Goal: Task Accomplishment & Management: Complete application form

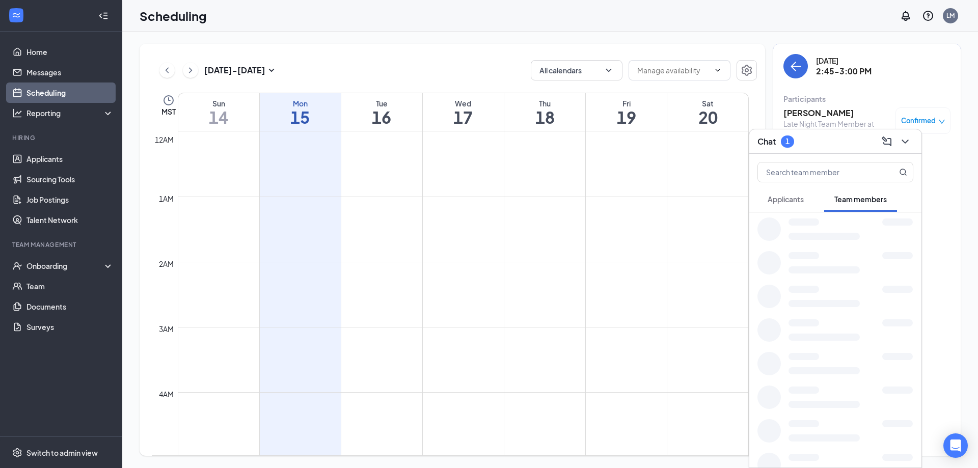
scroll to position [501, 0]
drag, startPoint x: 789, startPoint y: 459, endPoint x: 800, endPoint y: 455, distance: 11.9
click at [788, 459] on div at bounding box center [835, 465] width 172 height 34
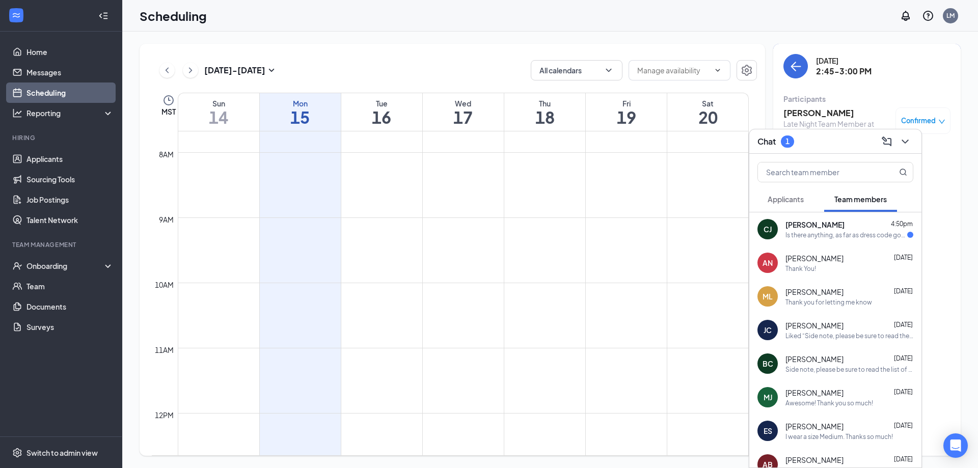
click at [803, 235] on div "Is there anything, as far as dress code goes, that I should show up in?" at bounding box center [846, 235] width 122 height 9
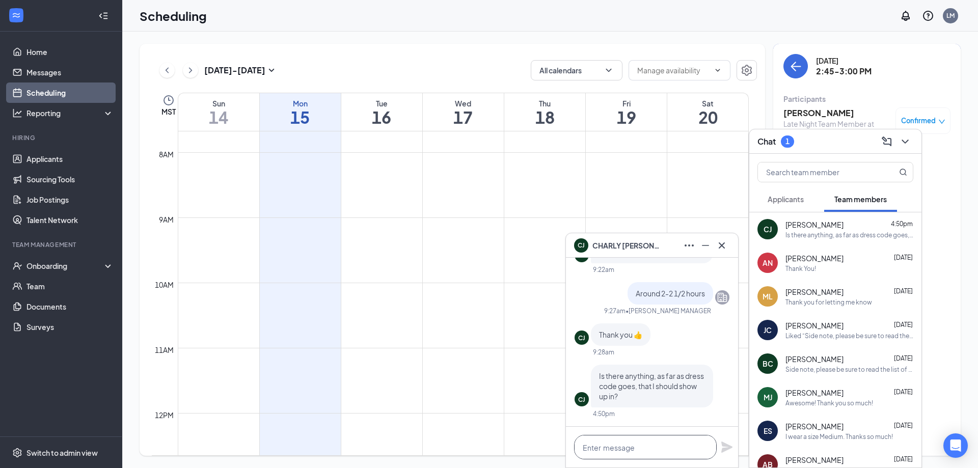
click at [646, 447] on textarea at bounding box center [645, 447] width 143 height 24
type textarea "N"
type textarea "No"
click at [730, 448] on icon "Plane" at bounding box center [726, 447] width 11 height 11
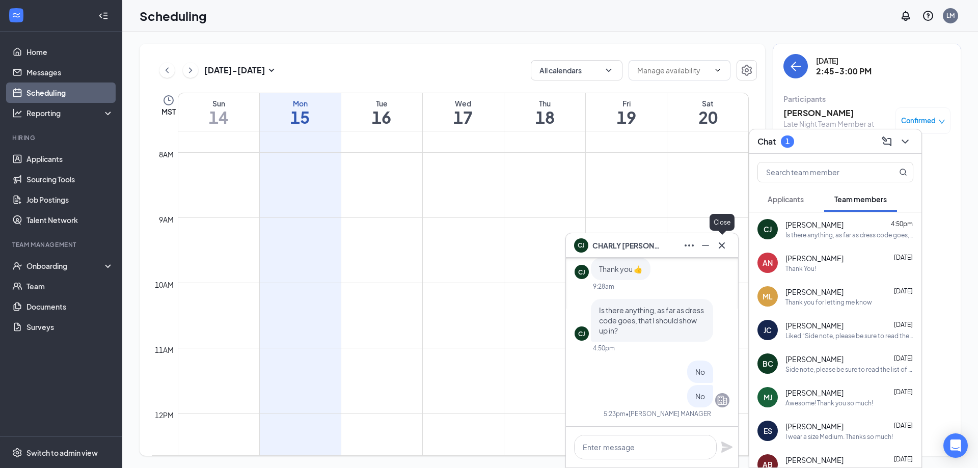
click at [715, 242] on button at bounding box center [722, 245] width 16 height 16
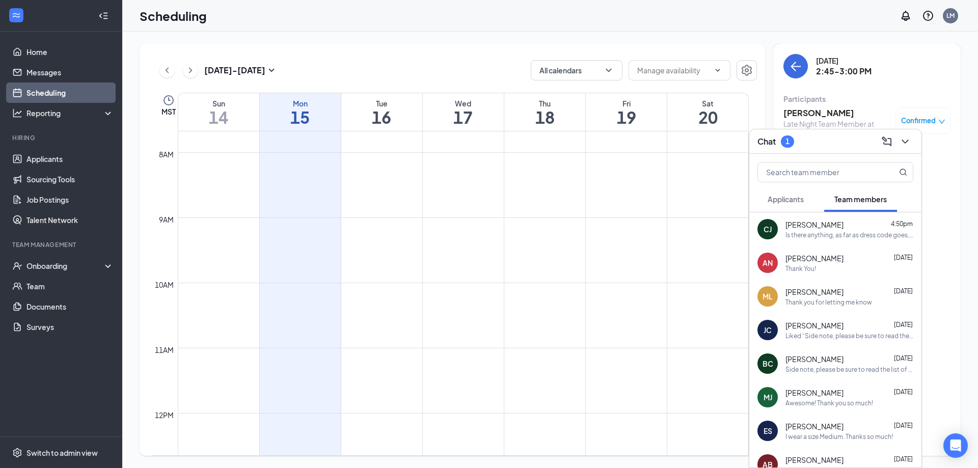
click at [793, 207] on button "Applicants" at bounding box center [785, 198] width 57 height 25
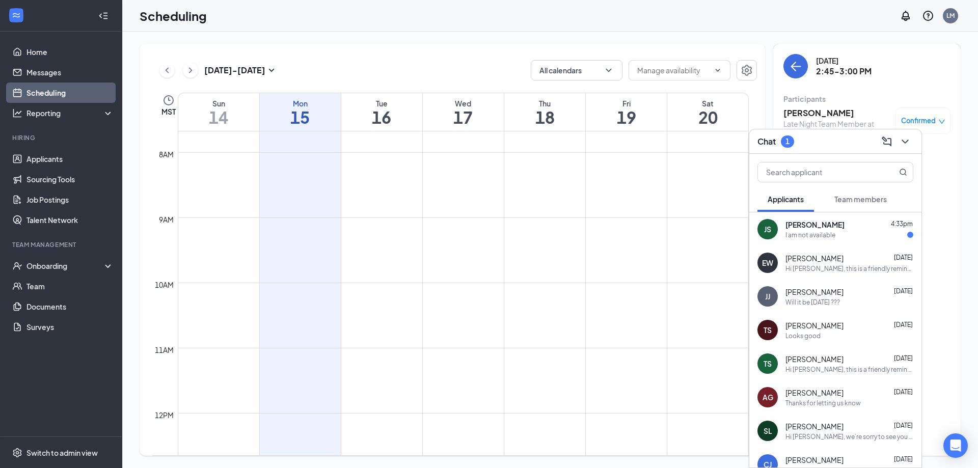
click at [815, 224] on span "[PERSON_NAME]" at bounding box center [814, 225] width 59 height 10
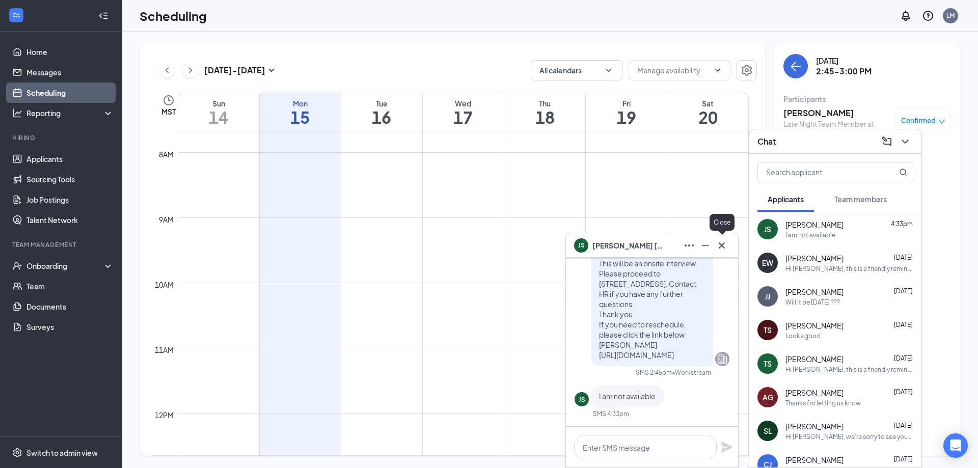
click at [716, 247] on icon "Cross" at bounding box center [722, 245] width 12 height 12
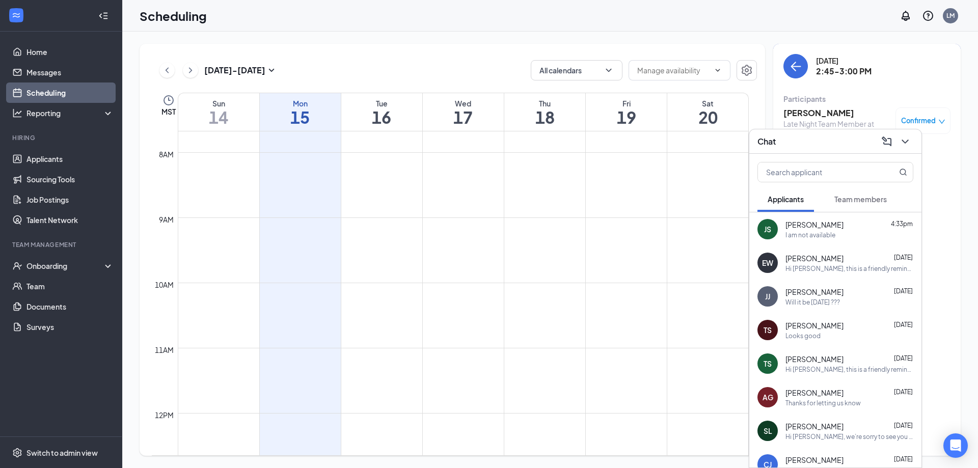
click at [837, 242] on div "JS [PERSON_NAME] 4:33pm I am not available" at bounding box center [835, 229] width 172 height 34
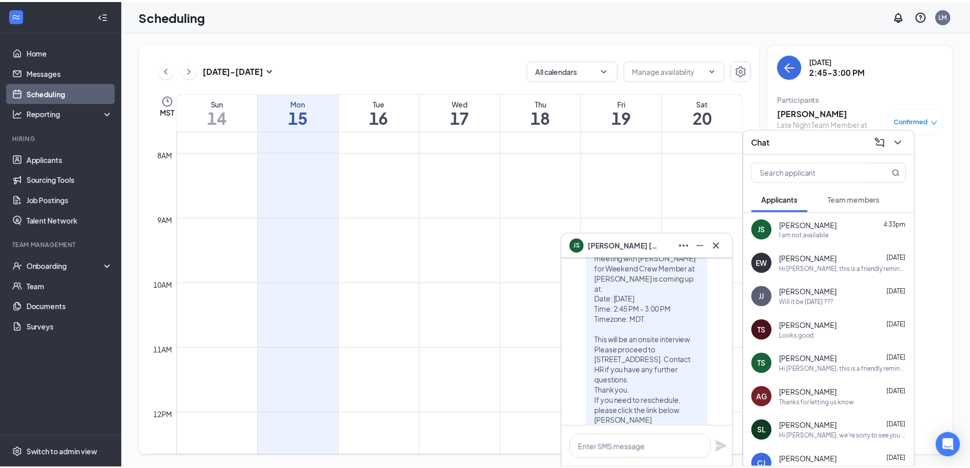
scroll to position [0, 0]
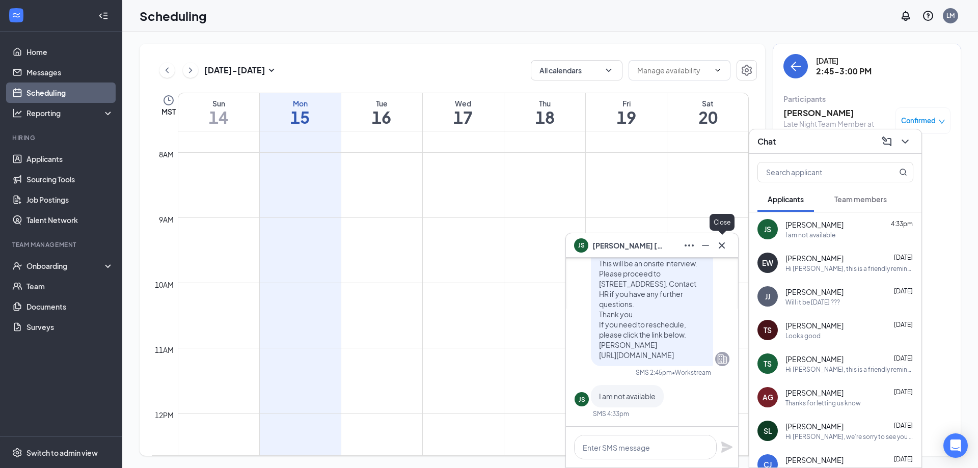
click at [724, 252] on button at bounding box center [722, 245] width 16 height 16
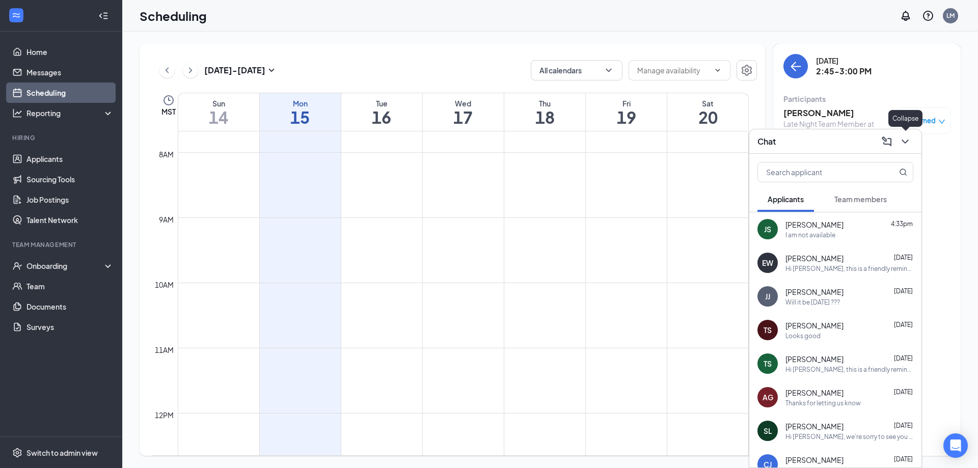
click at [904, 143] on icon "ChevronDown" at bounding box center [905, 141] width 12 height 12
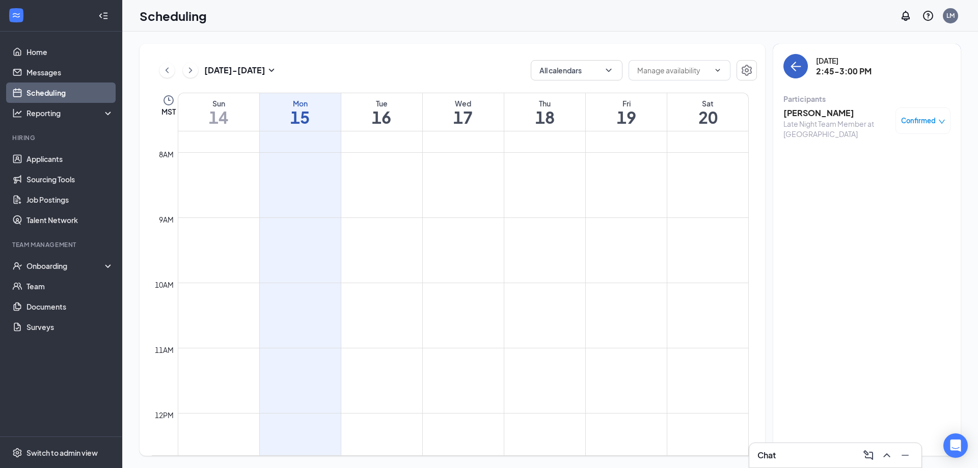
click at [796, 70] on icon "ArrowLeft" at bounding box center [796, 66] width 12 height 12
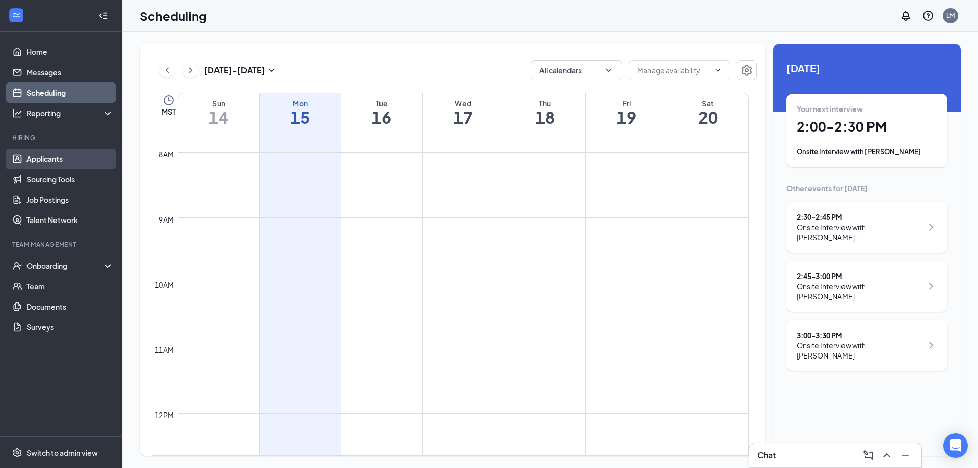
click at [60, 161] on link "Applicants" at bounding box center [69, 159] width 87 height 20
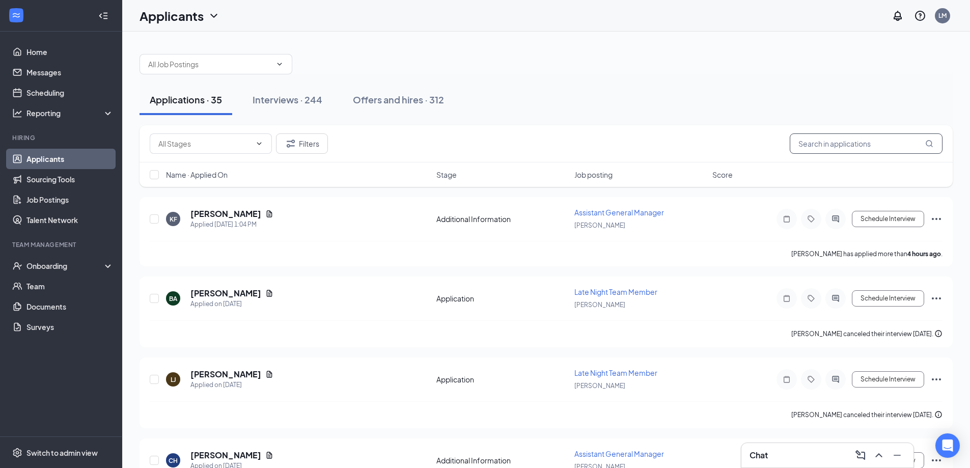
click at [858, 141] on input "text" at bounding box center [866, 143] width 153 height 20
click at [801, 447] on div "Chat" at bounding box center [828, 455] width 156 height 16
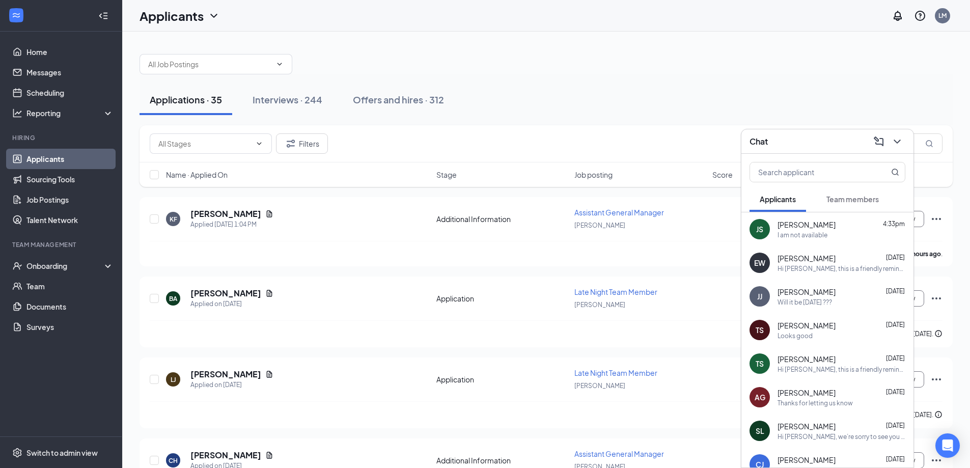
click at [871, 201] on span "Team members" at bounding box center [853, 199] width 52 height 9
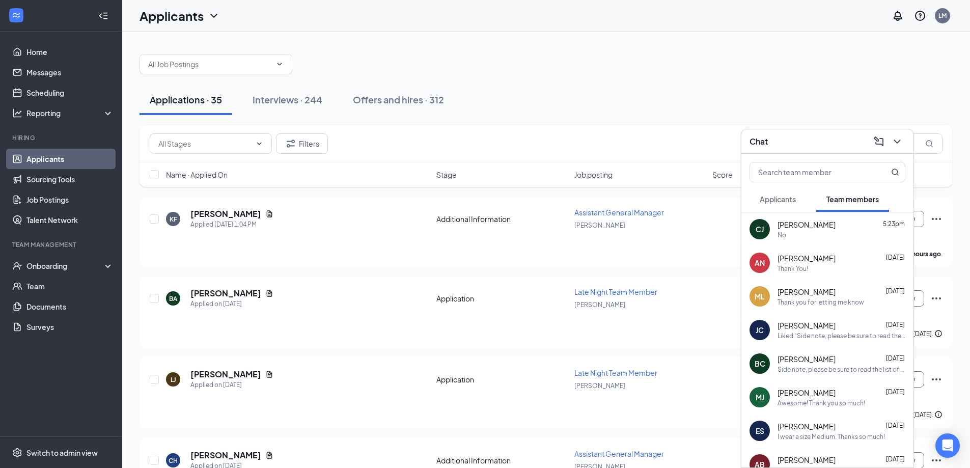
click at [848, 273] on div "Thank You!" at bounding box center [842, 268] width 128 height 9
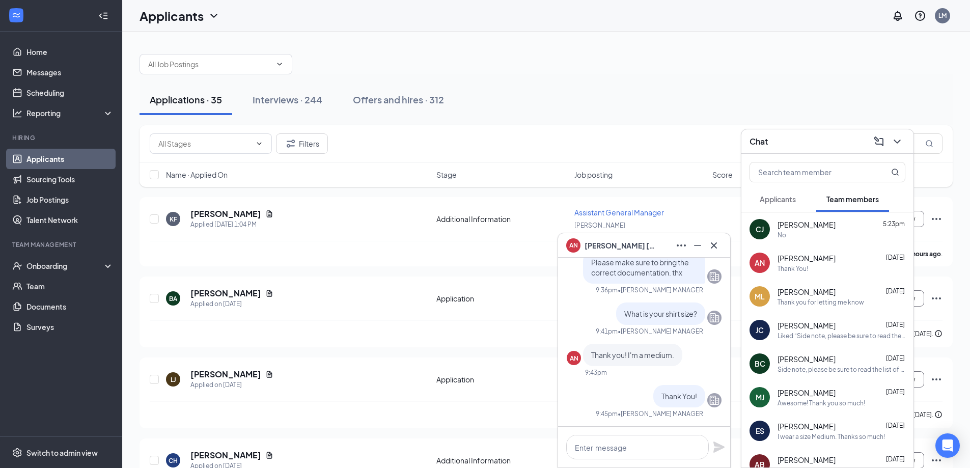
click at [896, 146] on icon "ChevronDown" at bounding box center [897, 141] width 12 height 12
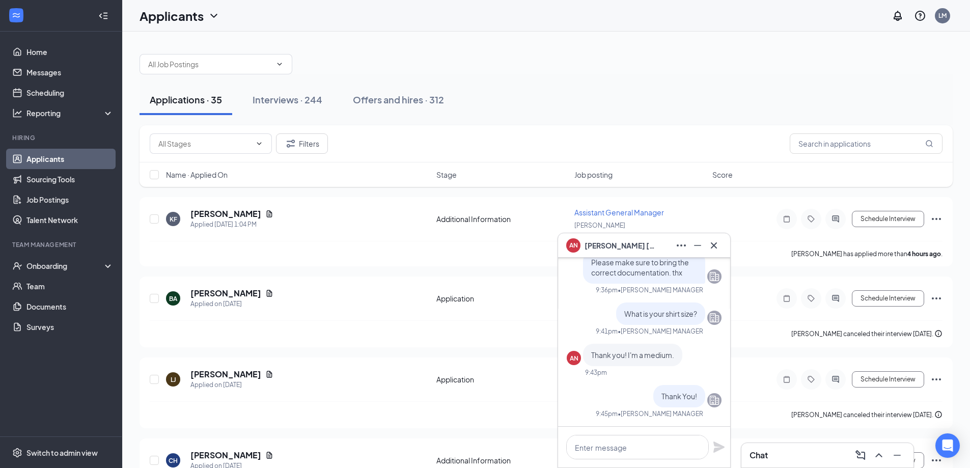
click at [723, 238] on div "AN [PERSON_NAME]" at bounding box center [644, 245] width 172 height 24
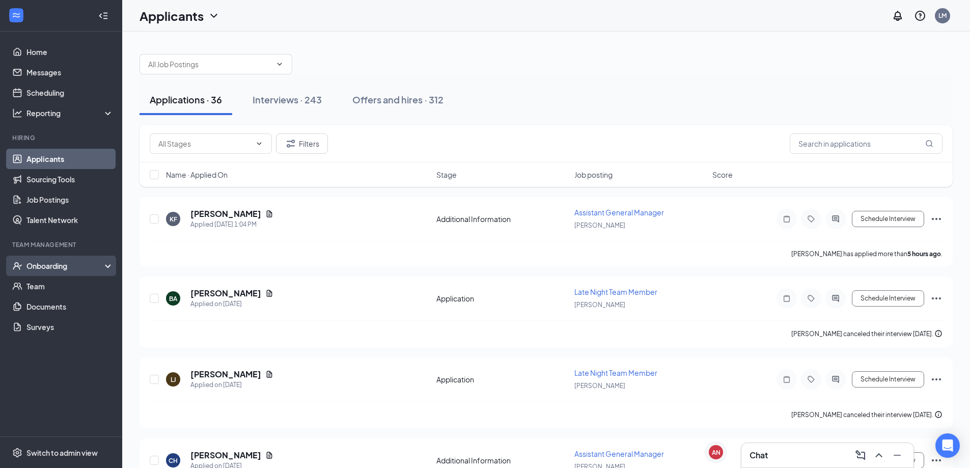
click at [52, 262] on div "Onboarding" at bounding box center [65, 266] width 78 height 10
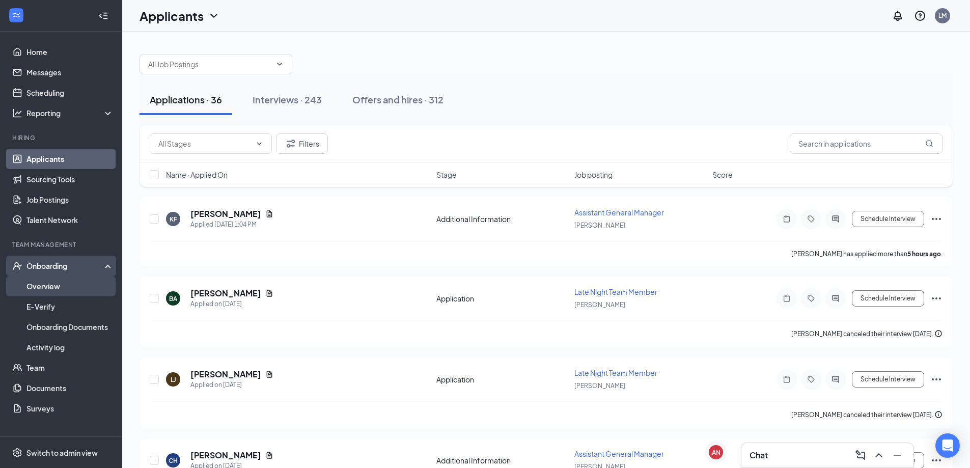
click at [74, 285] on link "Overview" at bounding box center [69, 286] width 87 height 20
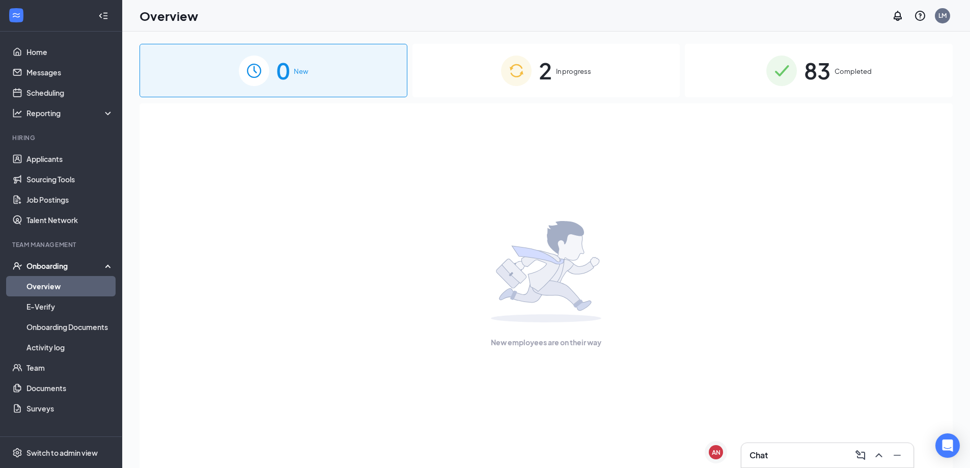
click at [599, 75] on div "2 In progress" at bounding box center [547, 70] width 268 height 53
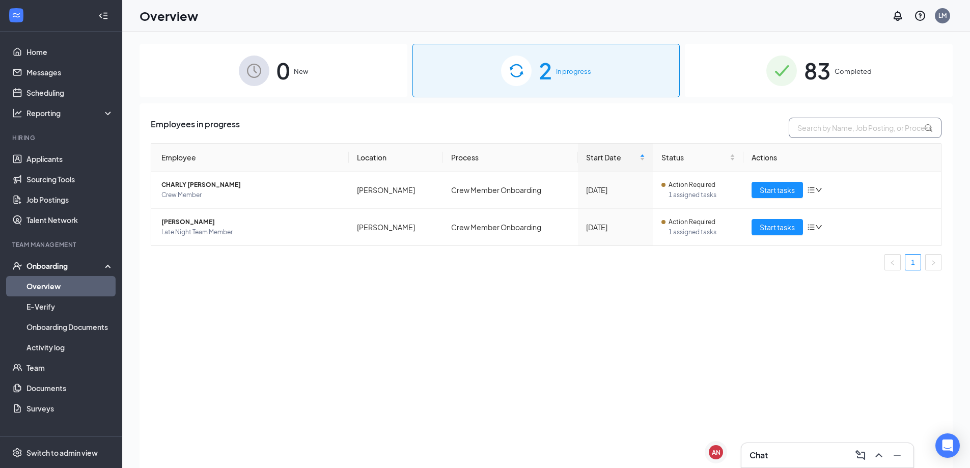
click at [849, 132] on input "text" at bounding box center [865, 128] width 153 height 20
click at [208, 218] on span "[PERSON_NAME]" at bounding box center [250, 222] width 179 height 10
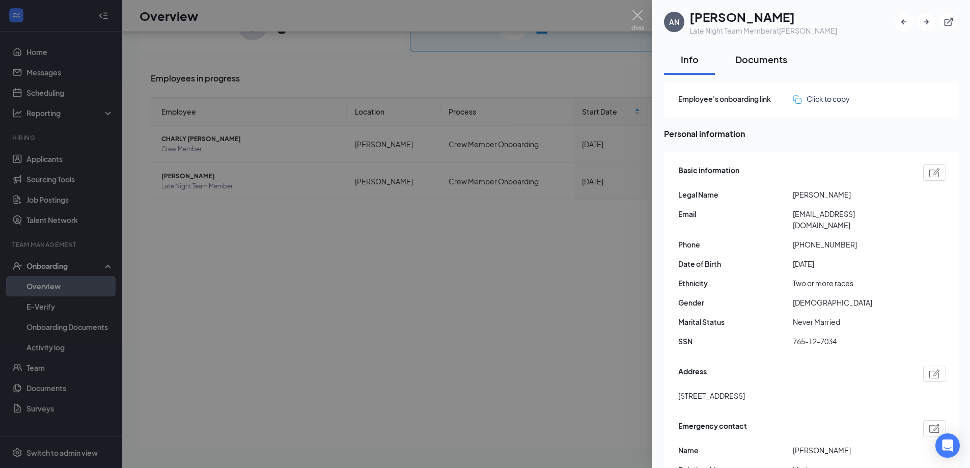
click at [777, 63] on div "Documents" at bounding box center [762, 59] width 52 height 13
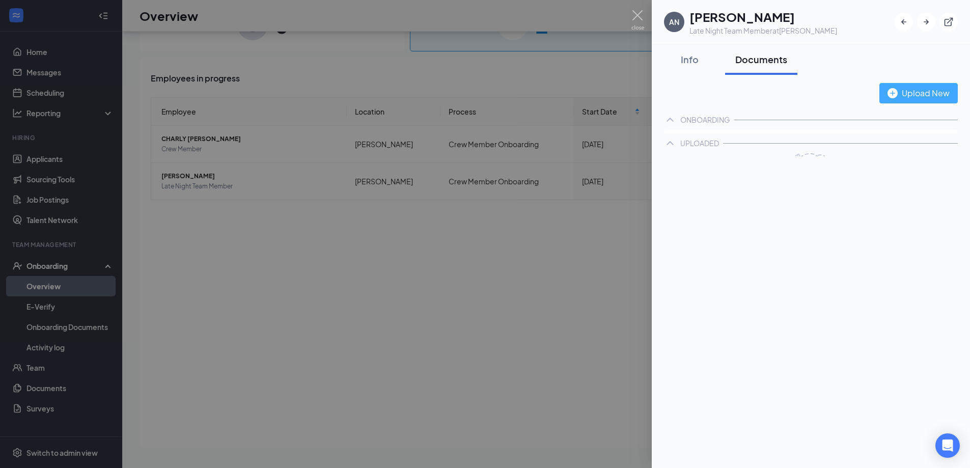
click at [903, 97] on div "Upload New" at bounding box center [919, 93] width 62 height 13
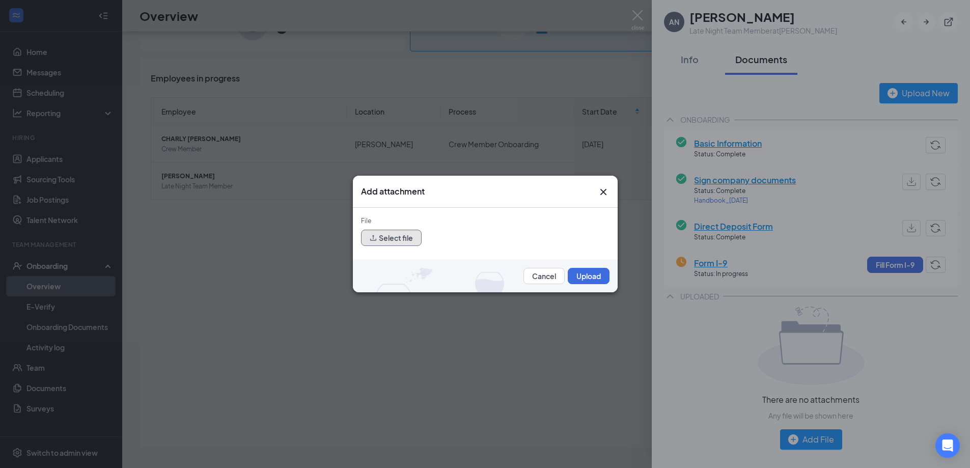
click at [393, 242] on button "Select file" at bounding box center [391, 238] width 61 height 16
click at [578, 276] on button "Upload" at bounding box center [589, 276] width 42 height 16
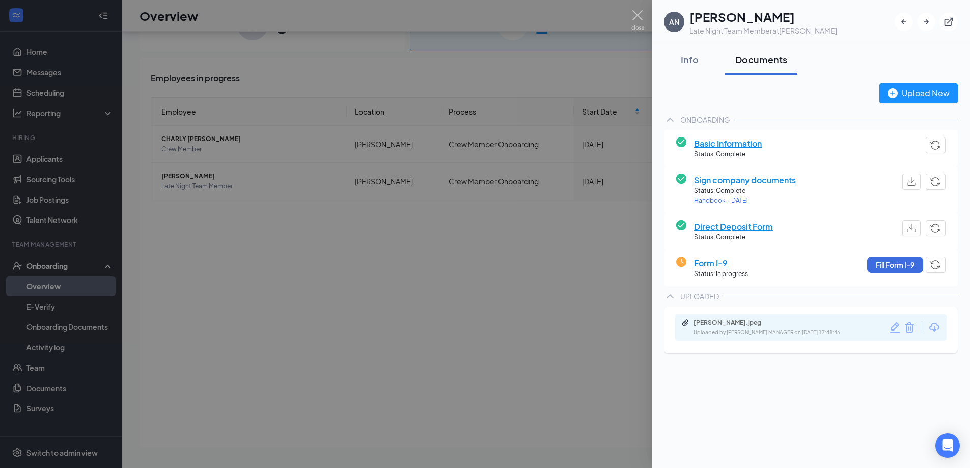
click at [584, 287] on div at bounding box center [485, 234] width 970 height 468
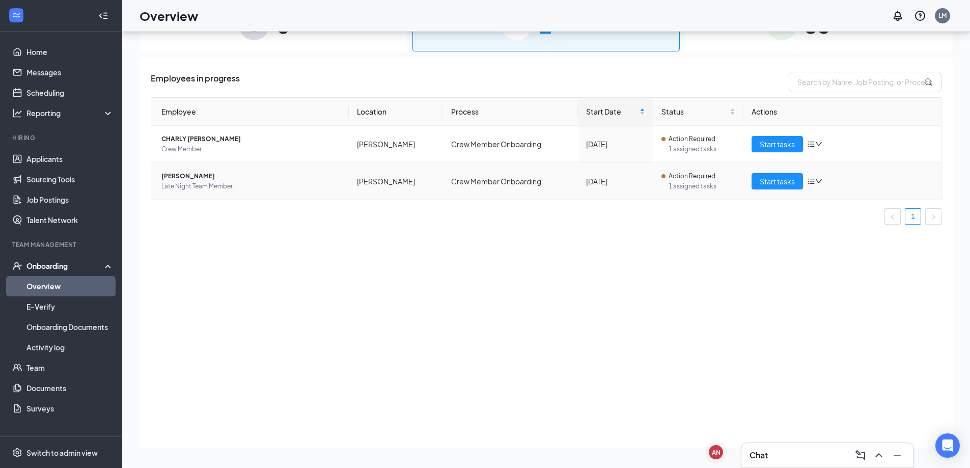
click at [214, 174] on span "[PERSON_NAME]" at bounding box center [250, 176] width 179 height 10
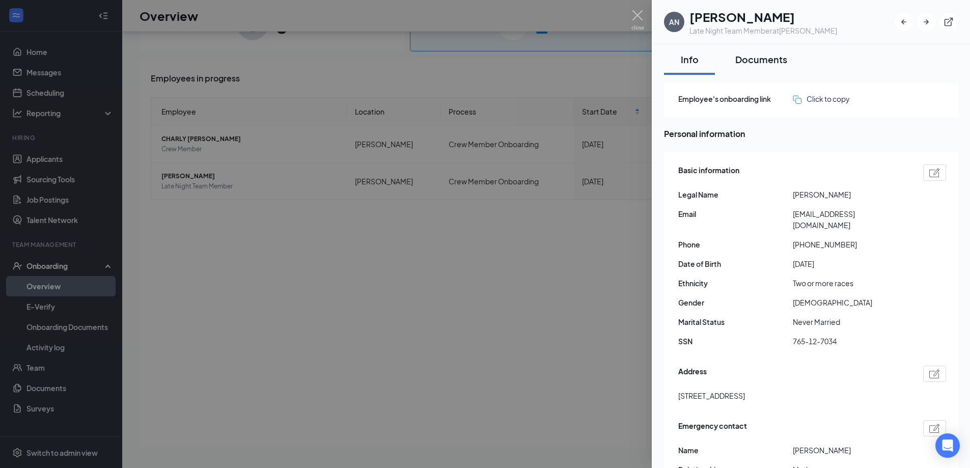
click at [755, 59] on div "Documents" at bounding box center [762, 59] width 52 height 13
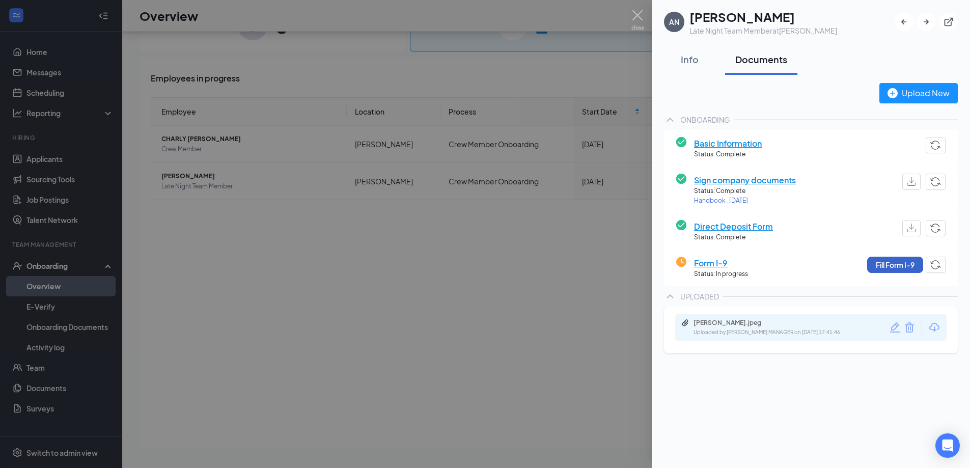
click at [887, 264] on button "Fill Form I-9" at bounding box center [895, 265] width 56 height 16
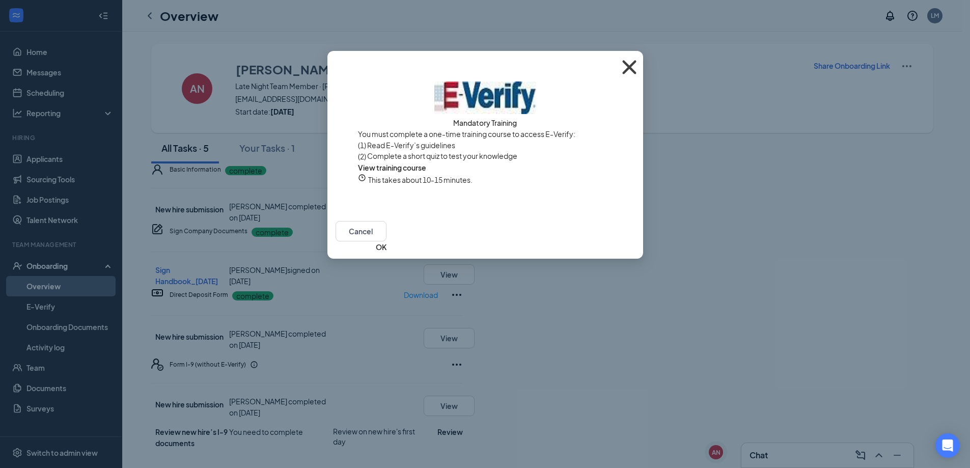
click at [628, 65] on icon "Cross" at bounding box center [630, 67] width 28 height 28
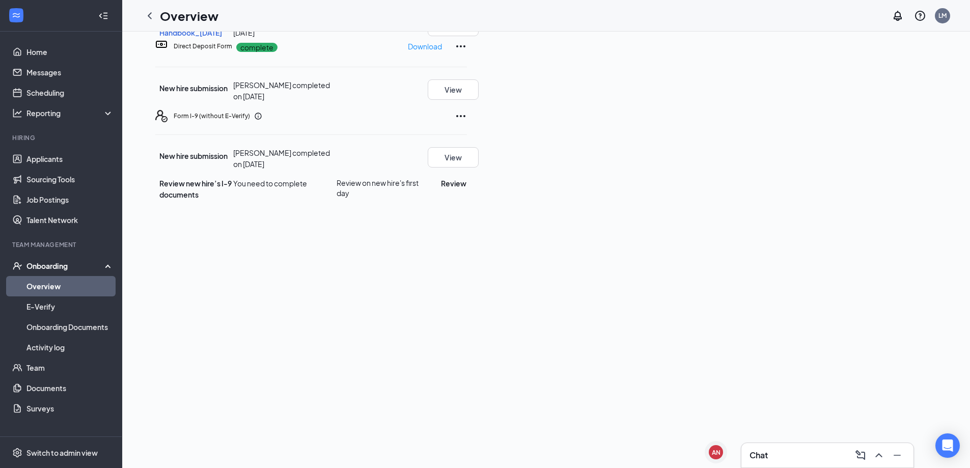
scroll to position [299, 0]
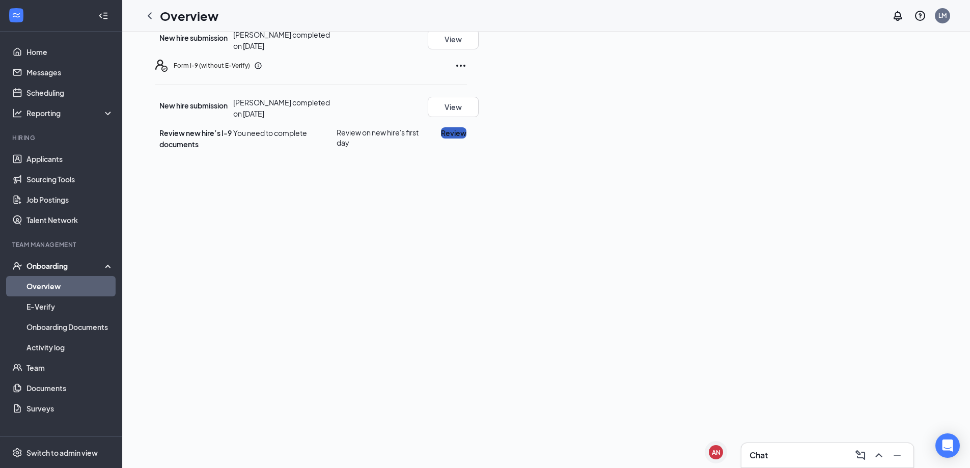
click at [467, 139] on button "Review" at bounding box center [453, 132] width 25 height 11
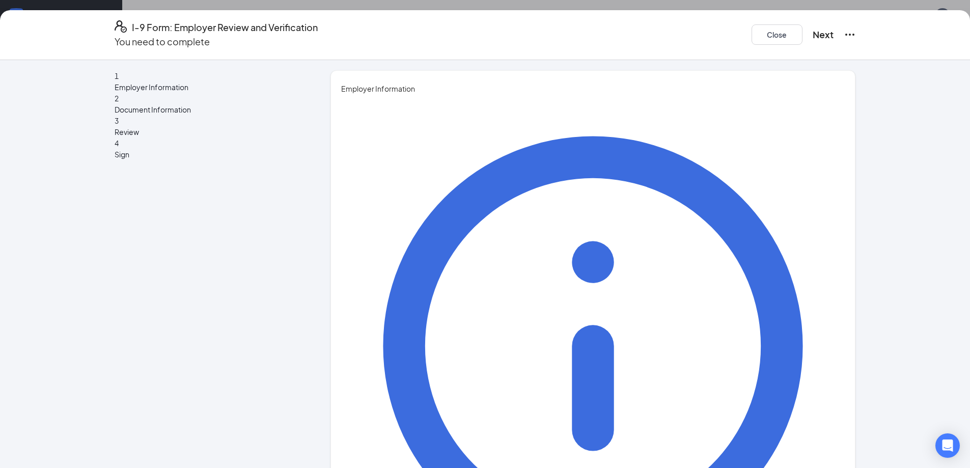
type input "[PERSON_NAME]"
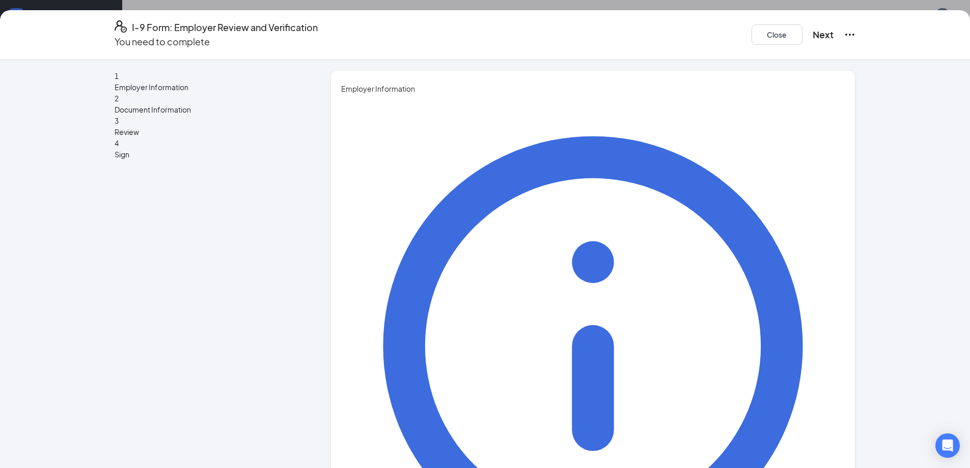
type input "Assistant General Manager"
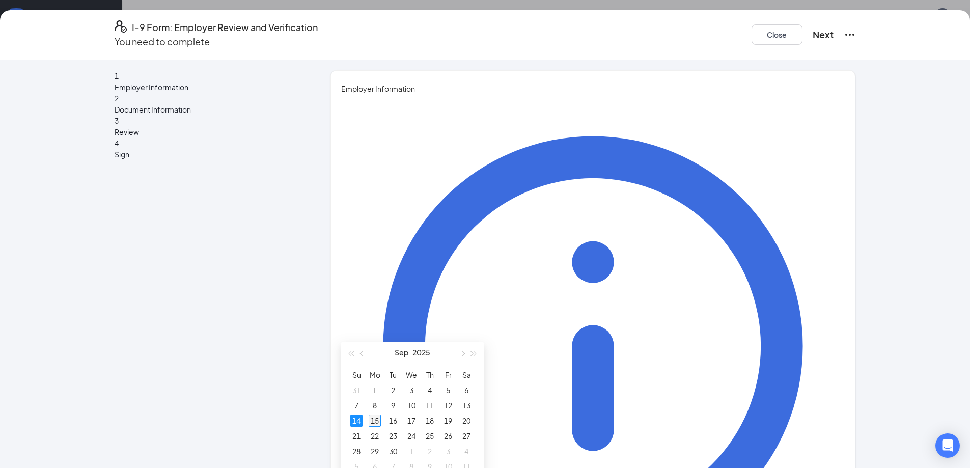
type input "[DATE]"
click at [375, 419] on div "15" at bounding box center [375, 421] width 12 height 12
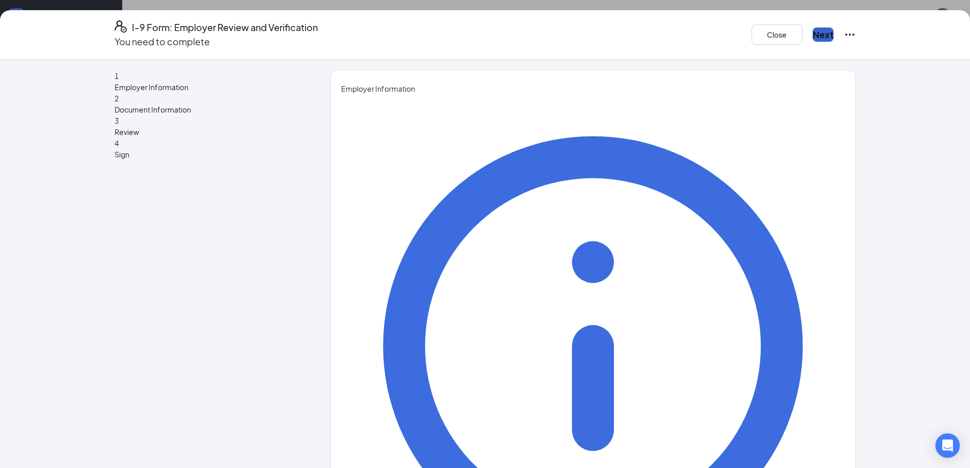
click at [813, 29] on button "Next" at bounding box center [823, 35] width 21 height 14
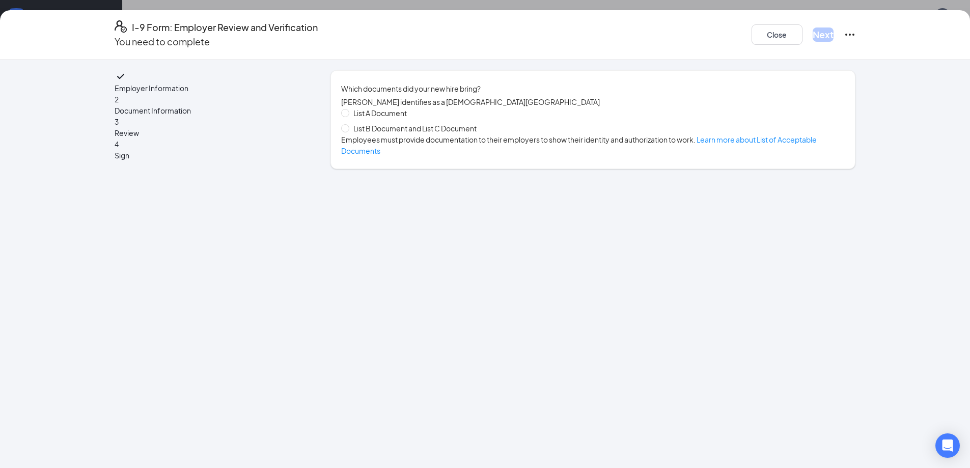
click at [353, 118] on span "List A Document" at bounding box center [380, 112] width 62 height 11
click at [348, 116] on input "List A Document" at bounding box center [344, 112] width 7 height 7
radio input "true"
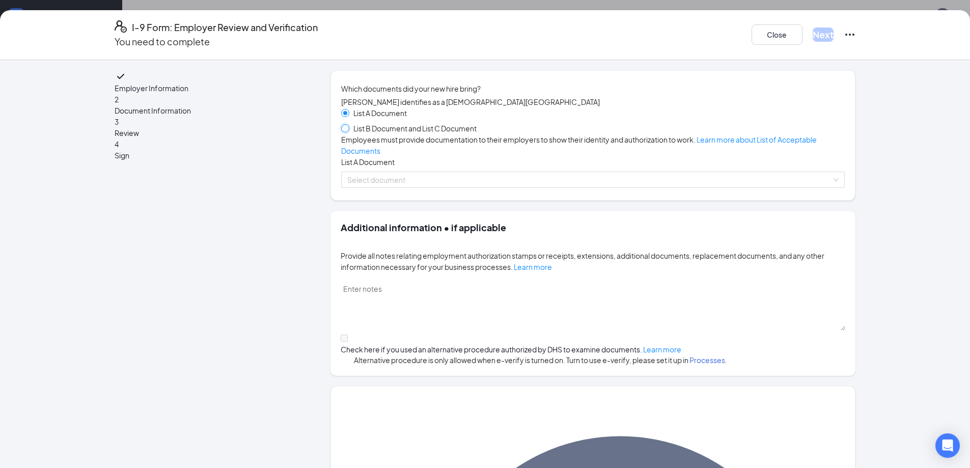
click at [341, 131] on input "List B Document and List C Document" at bounding box center [344, 127] width 7 height 7
radio input "true"
radio input "false"
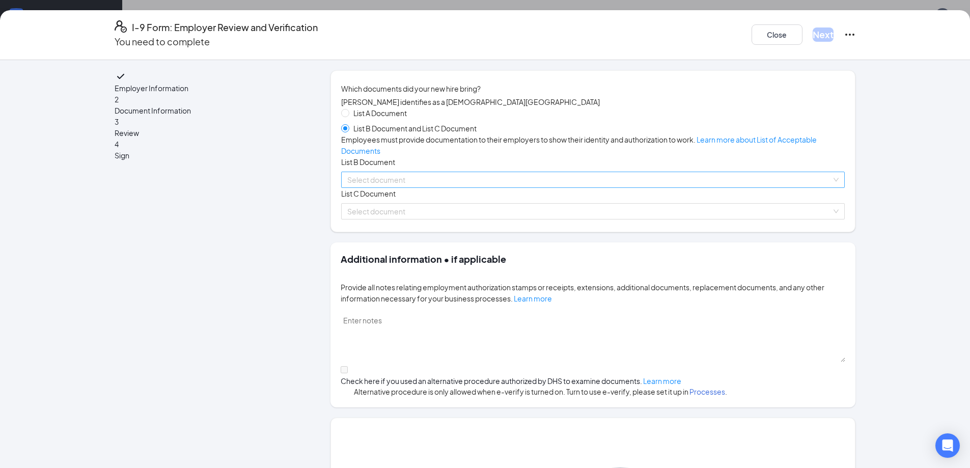
click at [406, 187] on input "search" at bounding box center [589, 179] width 484 height 15
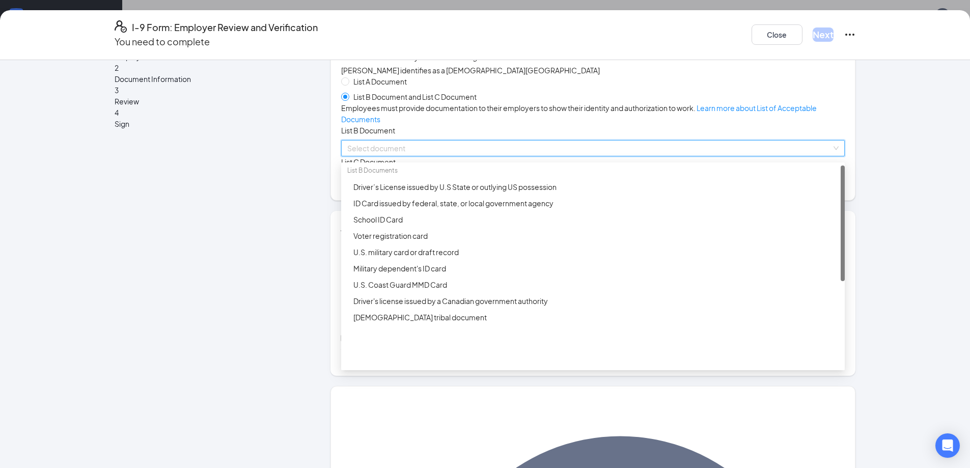
scroll to position [0, 0]
click at [410, 195] on div "Driver’s License issued by U.S State or outlying US possession" at bounding box center [596, 188] width 485 height 11
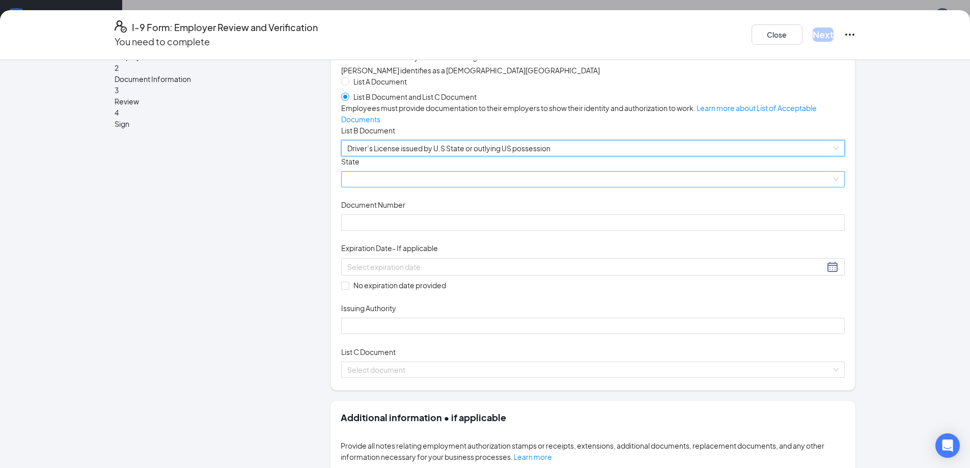
click at [502, 187] on span at bounding box center [593, 179] width 492 height 15
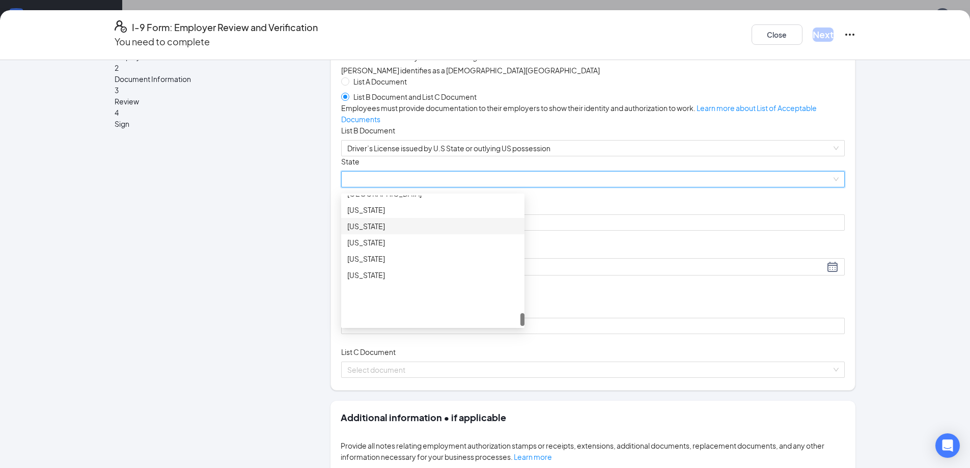
scroll to position [1029, 0]
click at [377, 269] on div "[US_STATE]" at bounding box center [432, 263] width 171 height 11
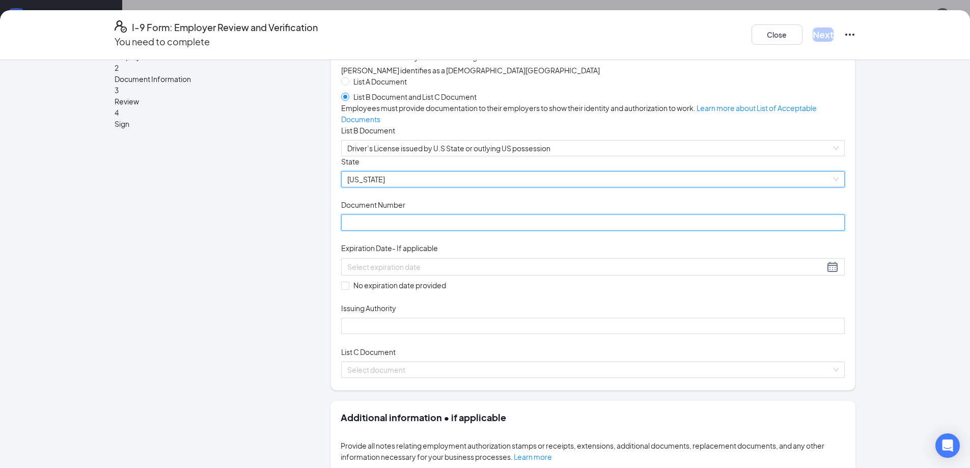
click at [459, 231] on input "Document Number" at bounding box center [593, 222] width 504 height 16
type input "234151355"
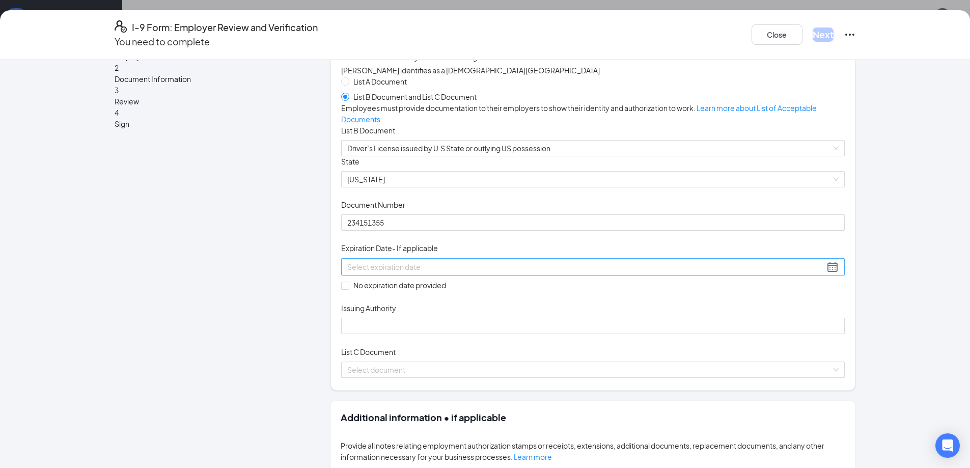
click at [369, 273] on input at bounding box center [585, 266] width 477 height 11
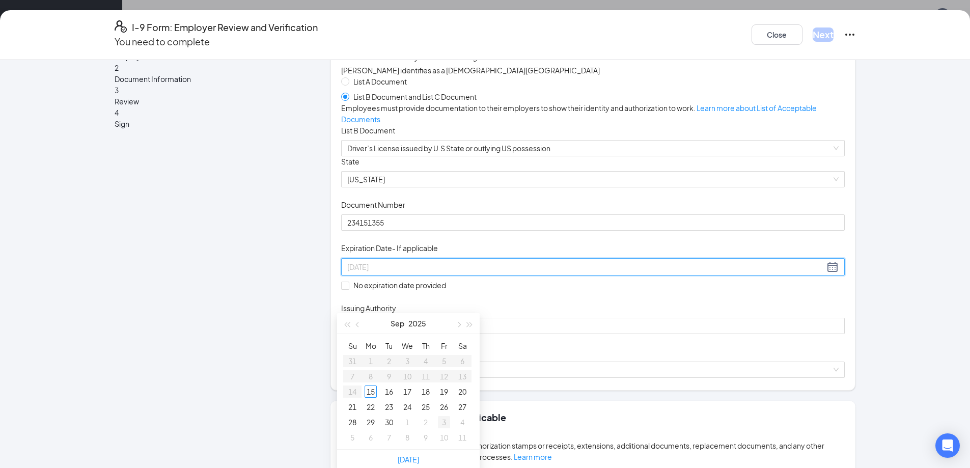
type input "[DATE]"
click at [470, 337] on span "button" at bounding box center [470, 338] width 5 height 5
click at [347, 340] on span "button" at bounding box center [346, 338] width 5 height 5
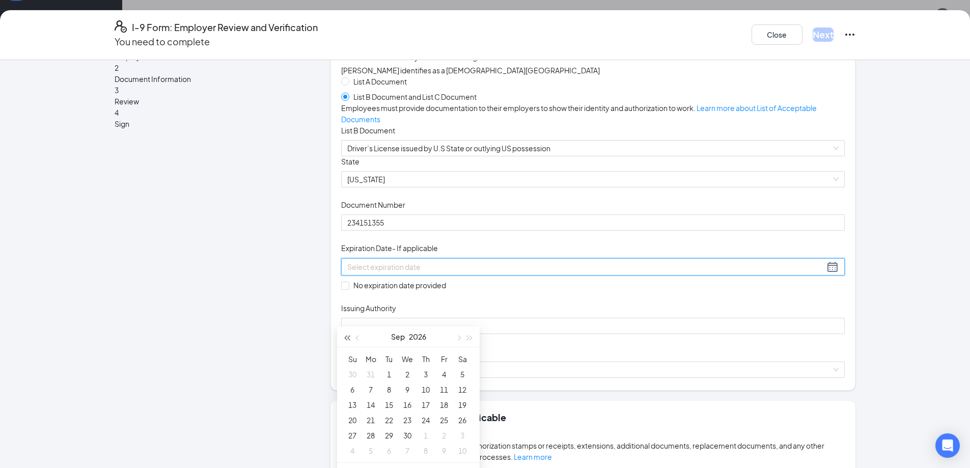
click at [347, 340] on span "button" at bounding box center [346, 338] width 5 height 5
click at [468, 337] on span "button" at bounding box center [470, 338] width 5 height 5
type input "[DATE]"
click at [444, 404] on div "18" at bounding box center [444, 405] width 12 height 12
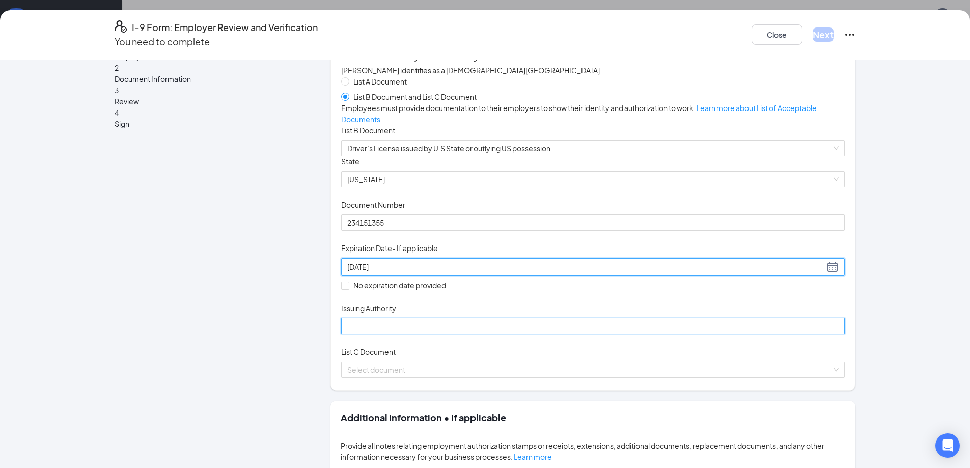
click at [396, 334] on input "Issuing Authority" at bounding box center [593, 326] width 504 height 16
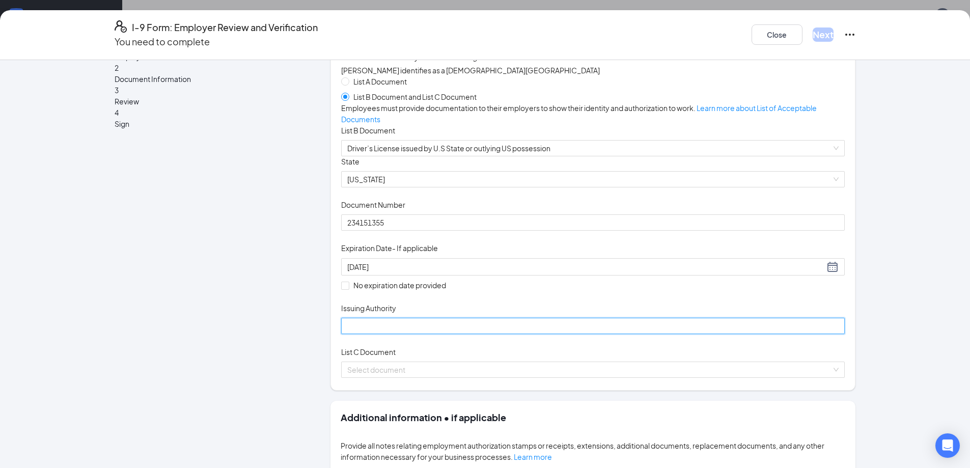
type input "UT"
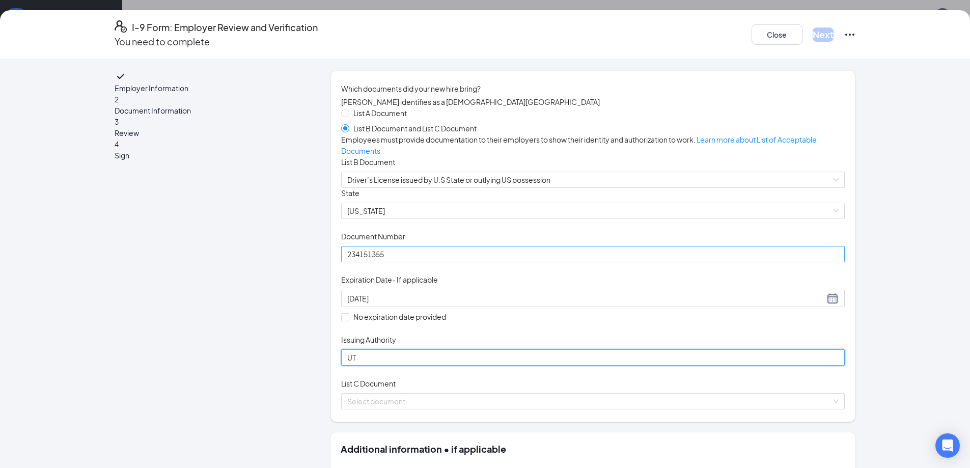
scroll to position [339, 0]
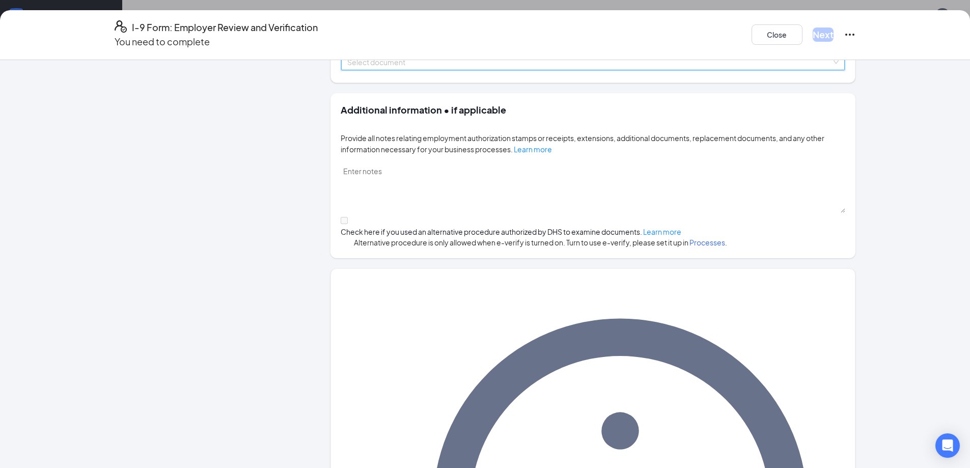
click at [569, 70] on input "search" at bounding box center [589, 62] width 484 height 15
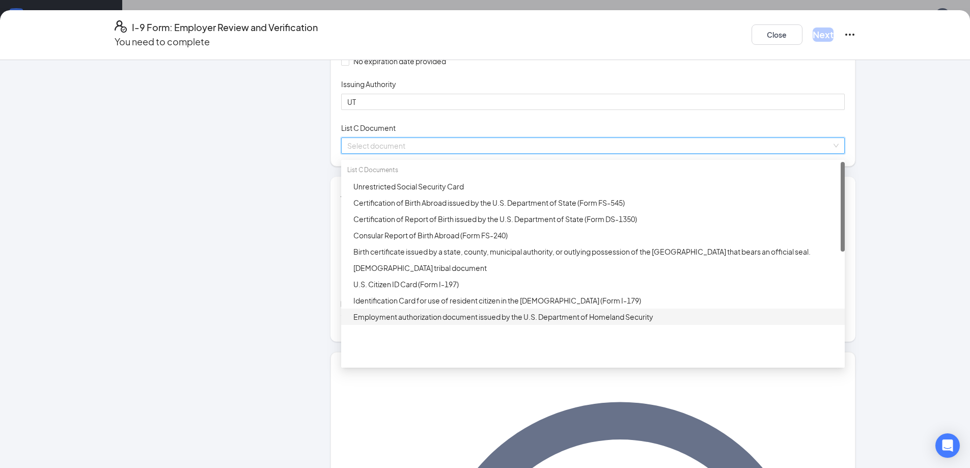
scroll to position [237, 0]
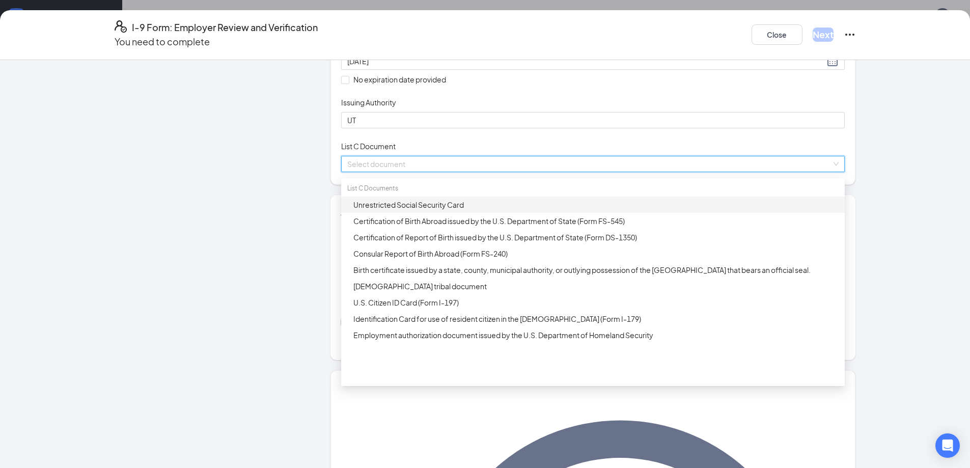
click at [408, 210] on div "Unrestricted Social Security Card" at bounding box center [596, 204] width 485 height 11
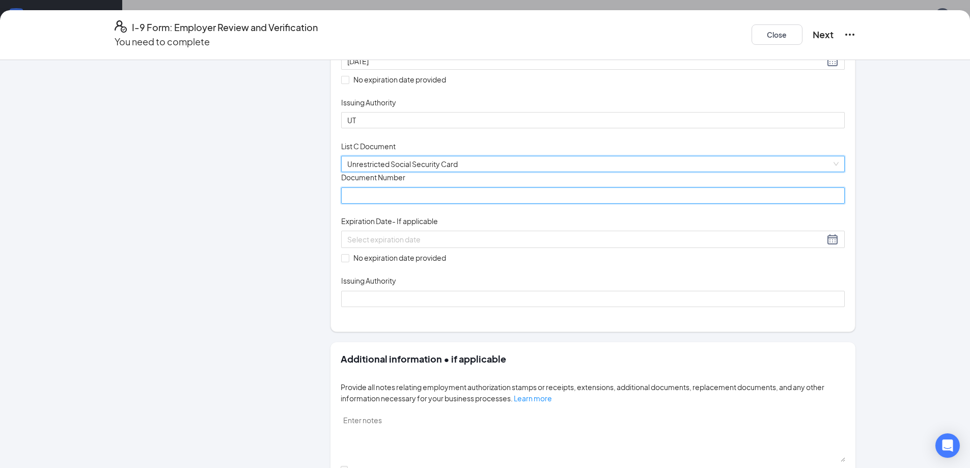
click at [384, 204] on input "Document Number" at bounding box center [593, 195] width 504 height 16
type input "765127034"
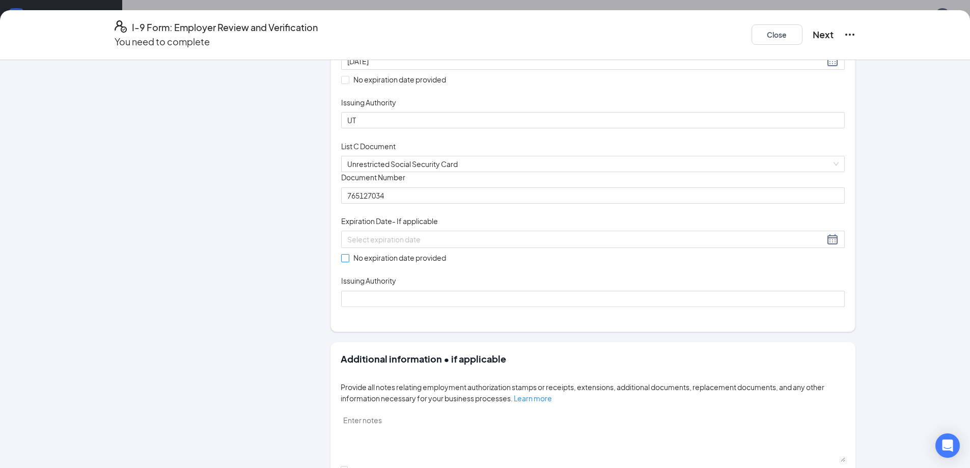
click at [341, 261] on input "No expiration date provided" at bounding box center [344, 257] width 7 height 7
checkbox input "true"
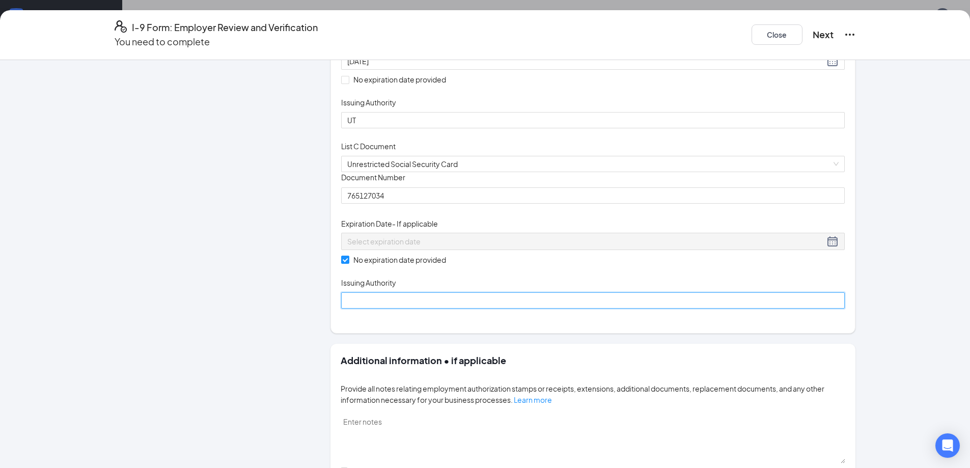
click at [369, 309] on input "Issuing Authority" at bounding box center [593, 300] width 504 height 16
type input "Social Security Administration"
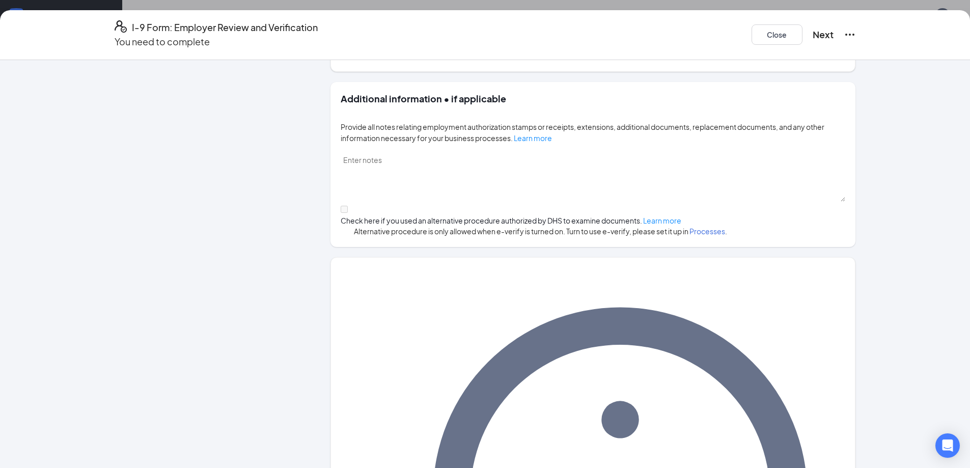
scroll to position [72, 0]
click at [816, 34] on button "Next" at bounding box center [823, 35] width 21 height 14
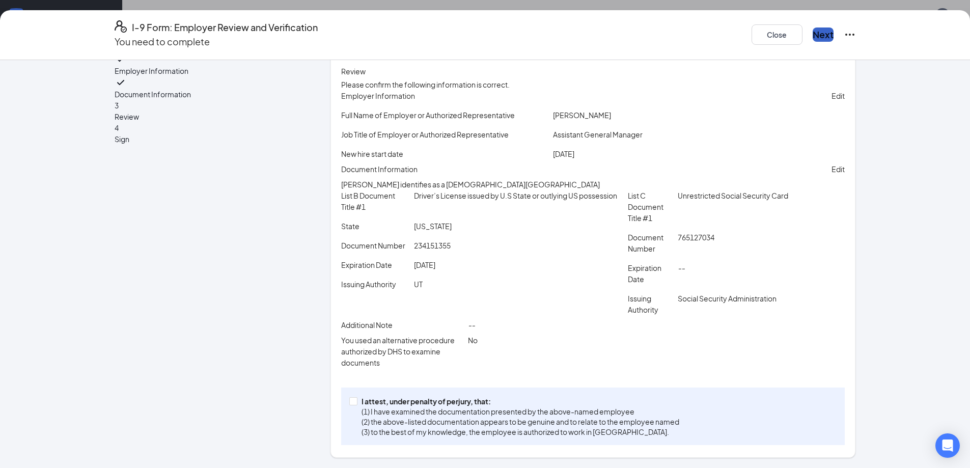
scroll to position [83, 0]
click at [349, 400] on input "I attest, under penalty of [PERSON_NAME], that: (1) I have examined the documen…" at bounding box center [352, 400] width 7 height 7
checkbox input "true"
click at [813, 28] on button "Next" at bounding box center [823, 35] width 21 height 14
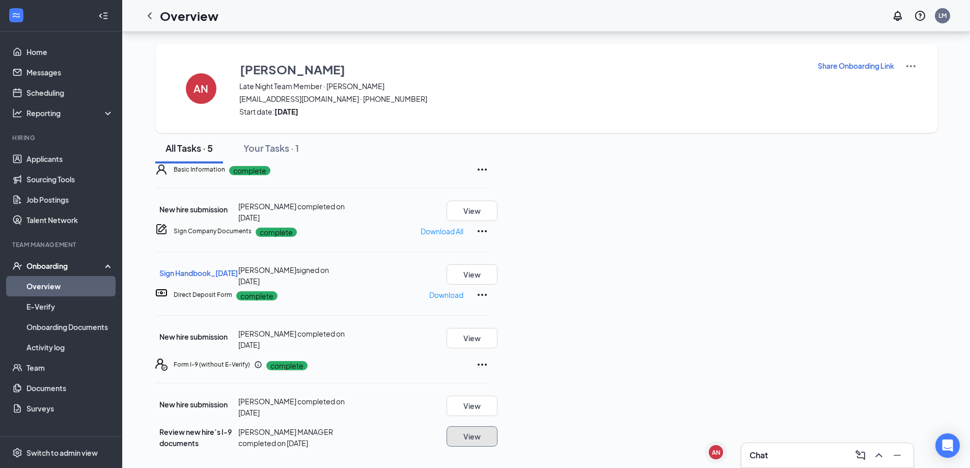
scroll to position [0, 0]
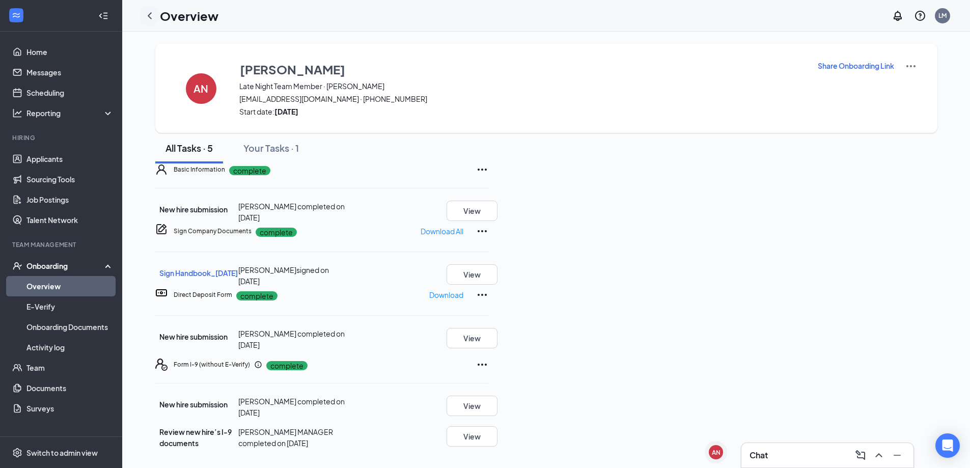
click at [149, 13] on icon "ChevronLeft" at bounding box center [150, 16] width 12 height 12
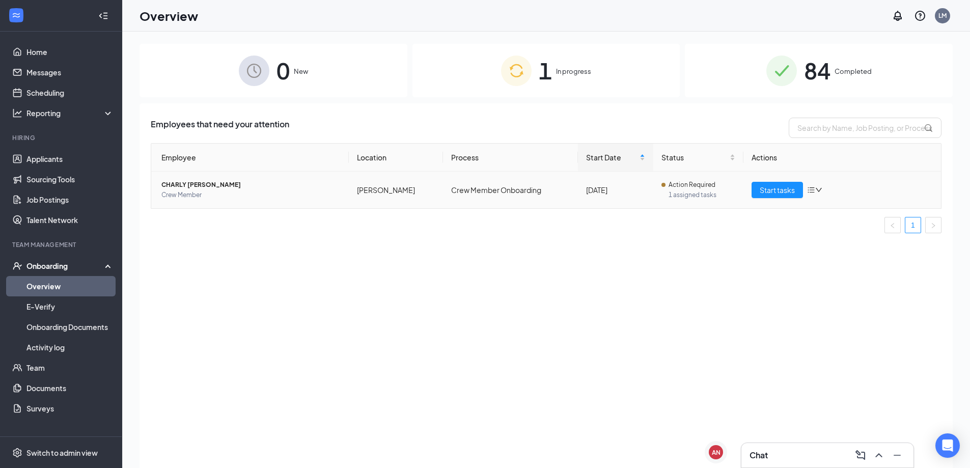
click at [215, 185] on span "CHARLY [PERSON_NAME]" at bounding box center [250, 185] width 179 height 10
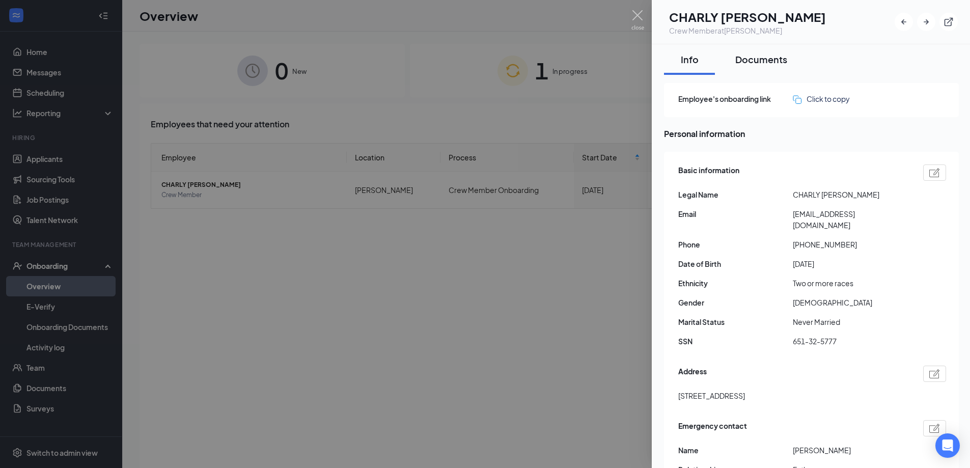
drag, startPoint x: 787, startPoint y: 61, endPoint x: 782, endPoint y: 63, distance: 5.5
click at [782, 63] on div "Documents" at bounding box center [762, 59] width 52 height 13
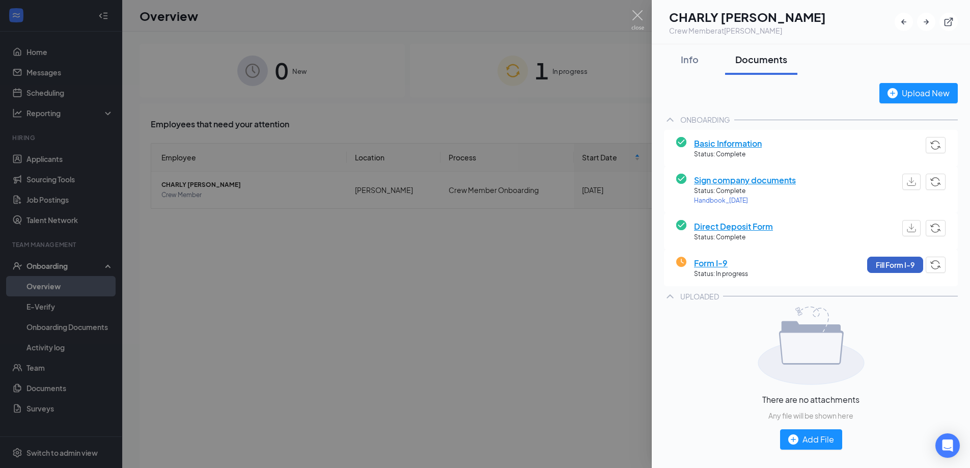
click at [874, 264] on button "Fill Form I-9" at bounding box center [895, 265] width 56 height 16
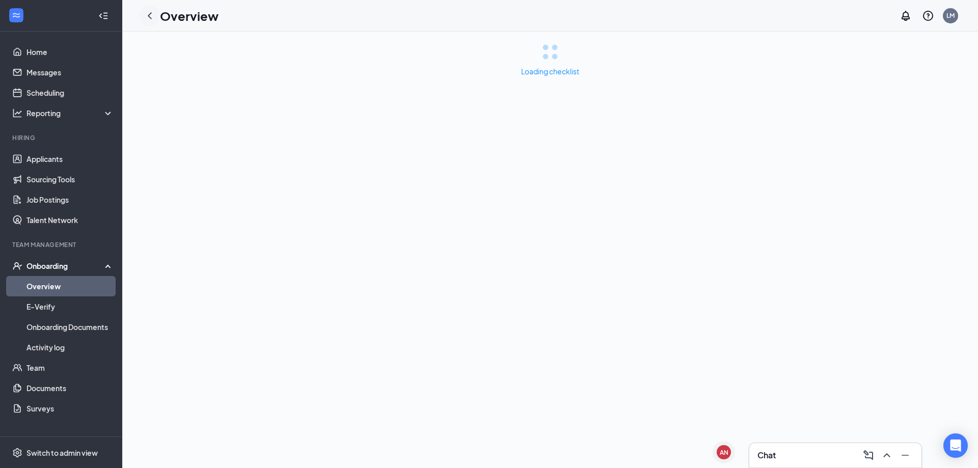
click at [150, 18] on icon "ChevronLeft" at bounding box center [150, 15] width 4 height 7
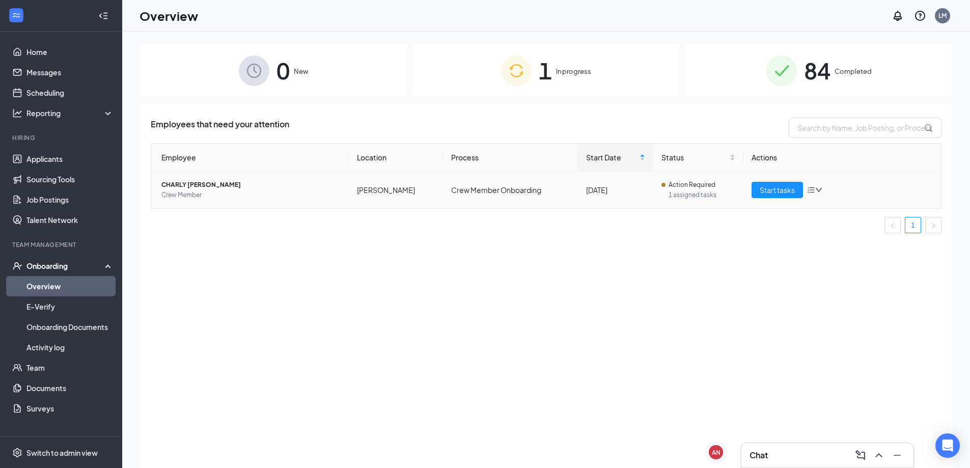
click at [232, 181] on span "CHARLY [PERSON_NAME]" at bounding box center [250, 185] width 179 height 10
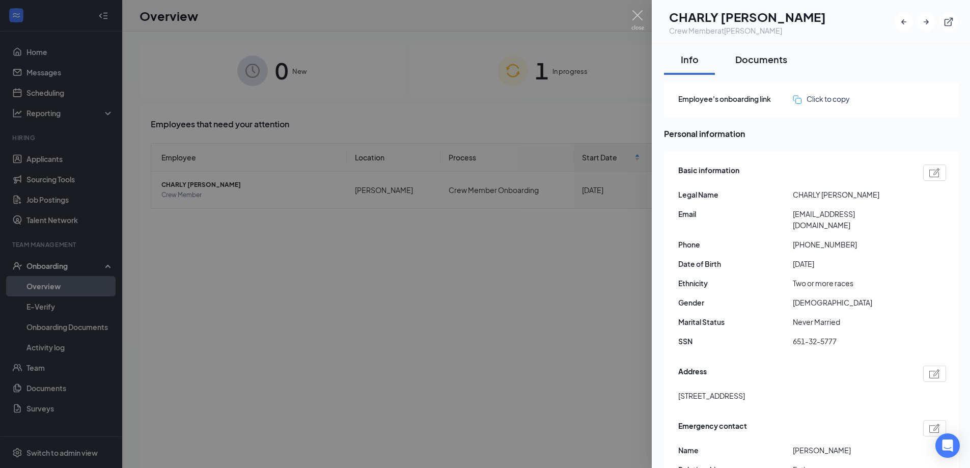
click at [777, 59] on div "Documents" at bounding box center [762, 59] width 52 height 13
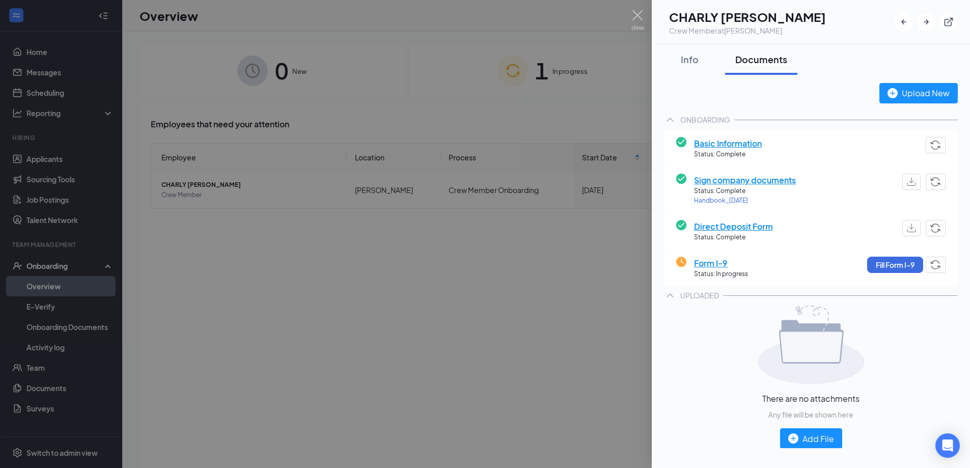
drag, startPoint x: 899, startPoint y: 74, endPoint x: 916, endPoint y: 66, distance: 19.1
click at [916, 66] on div "Info Documents" at bounding box center [811, 59] width 294 height 31
click at [886, 264] on button "Fill Form I-9" at bounding box center [895, 265] width 56 height 16
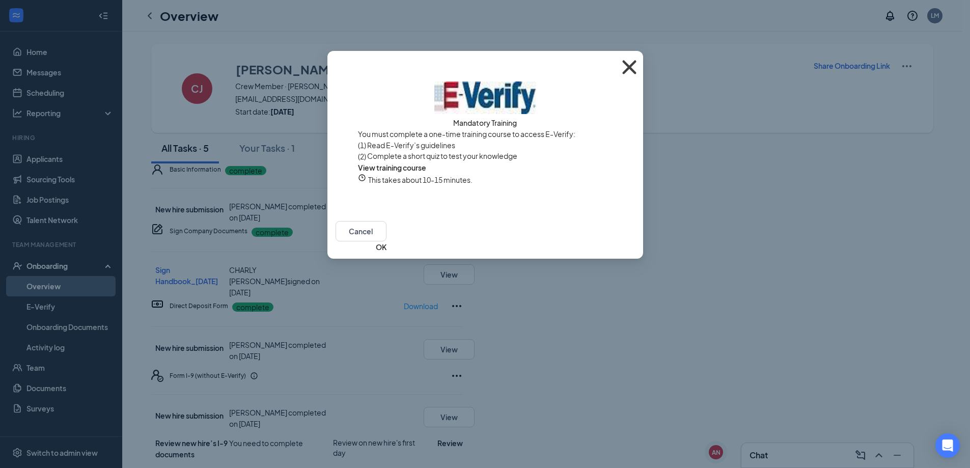
click at [626, 68] on icon "Cross" at bounding box center [630, 67] width 28 height 28
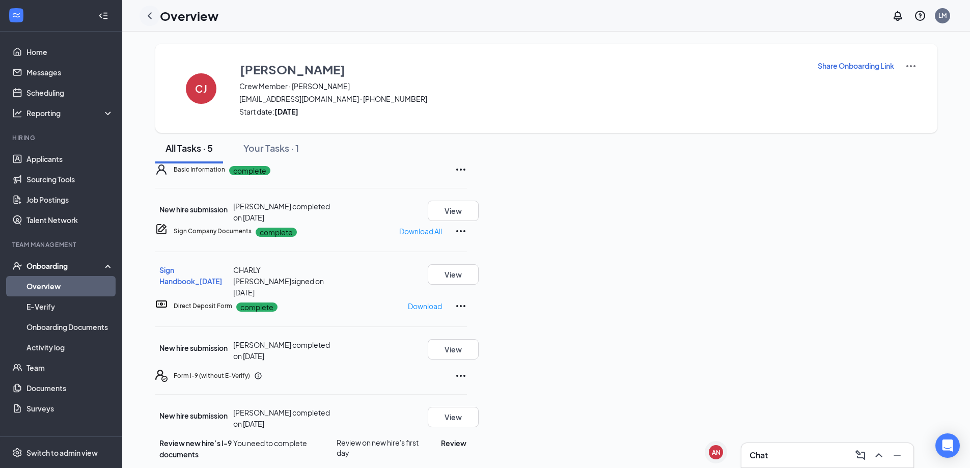
click at [152, 21] on icon "ChevronLeft" at bounding box center [150, 16] width 12 height 12
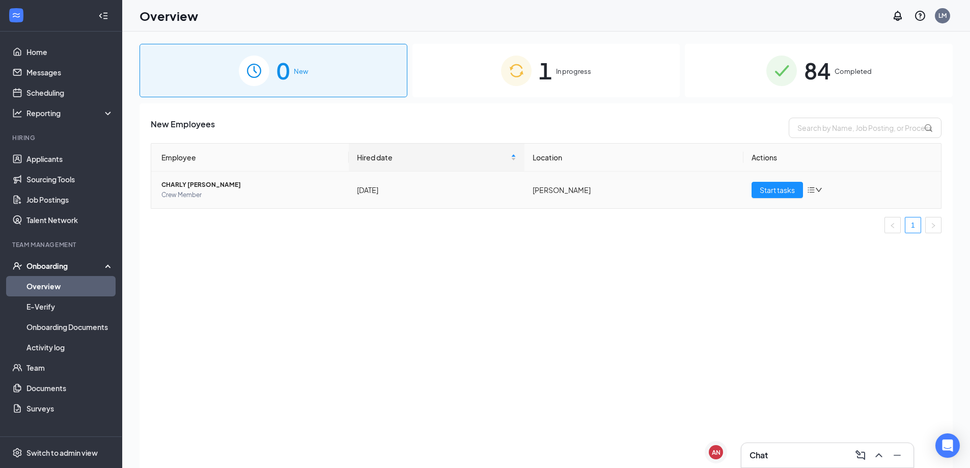
click at [210, 182] on span "CHARLY [PERSON_NAME]" at bounding box center [250, 185] width 179 height 10
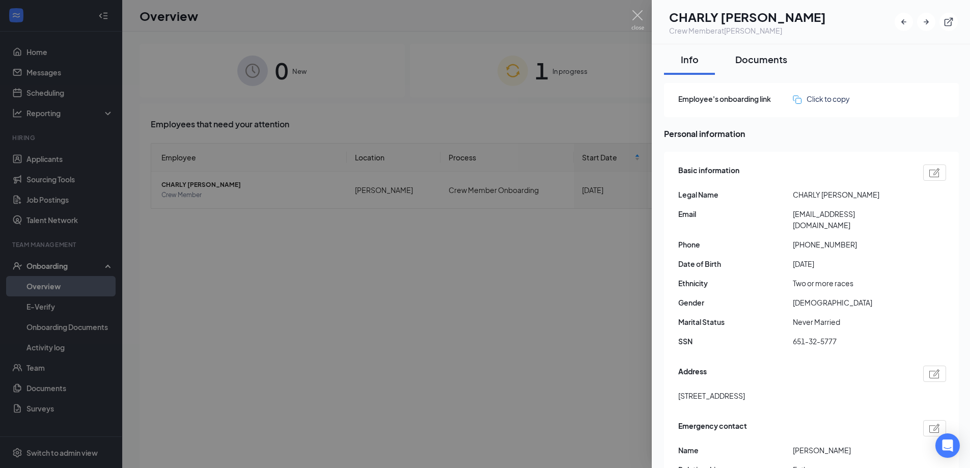
click at [754, 60] on div "Documents" at bounding box center [762, 59] width 52 height 13
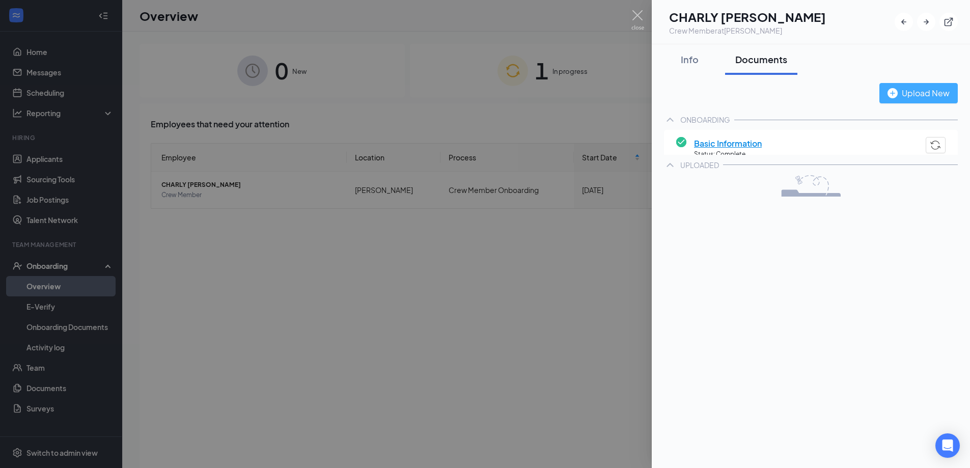
click at [911, 90] on div "Upload New" at bounding box center [919, 93] width 62 height 13
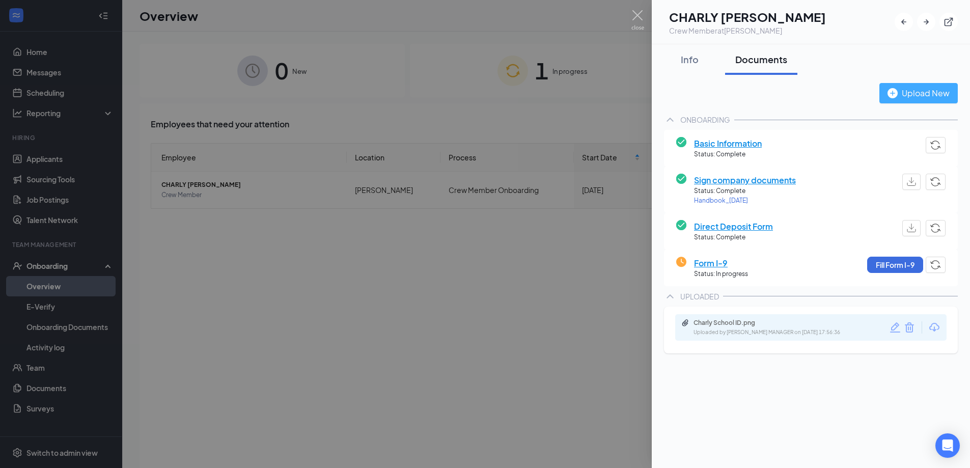
click at [920, 87] on div "Upload New" at bounding box center [919, 93] width 62 height 13
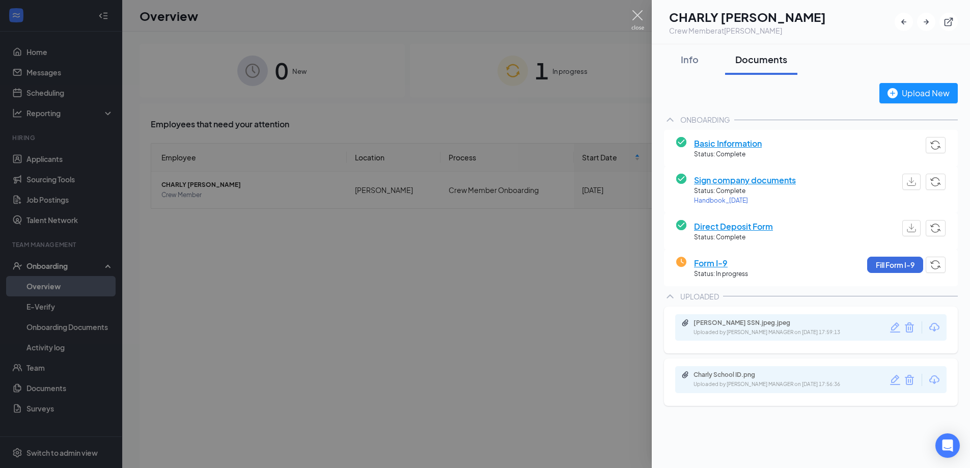
click at [638, 21] on img at bounding box center [638, 20] width 13 height 20
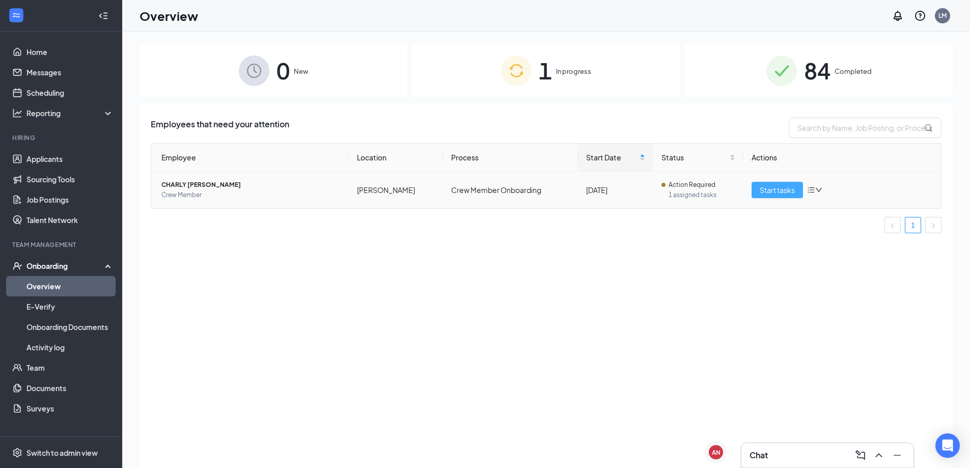
click at [781, 190] on span "Start tasks" at bounding box center [777, 189] width 35 height 11
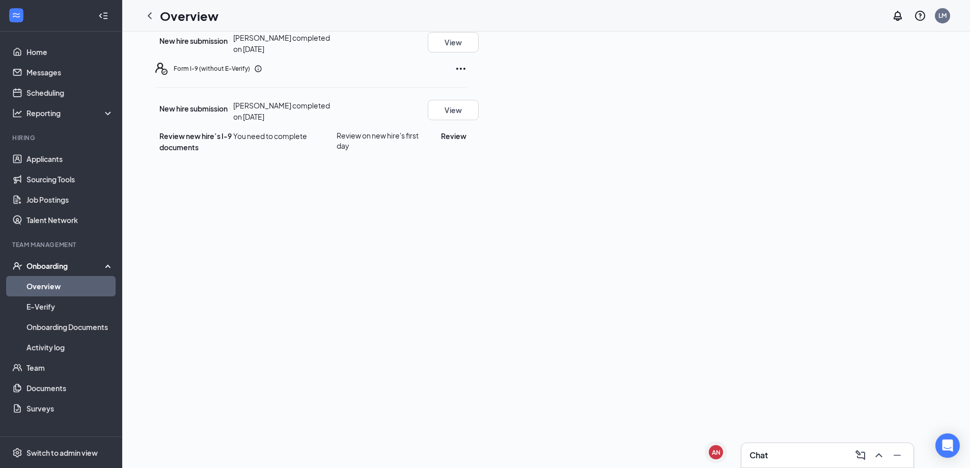
scroll to position [306, 0]
click at [467, 143] on button "Review" at bounding box center [453, 137] width 25 height 11
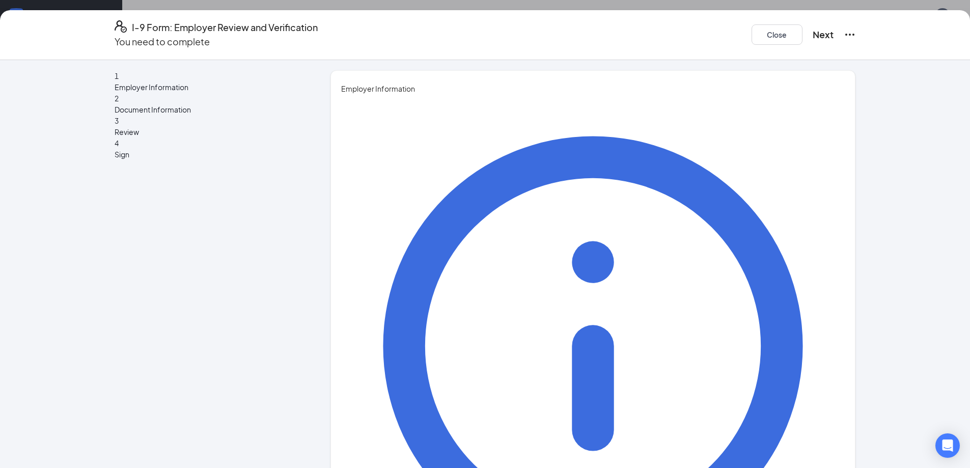
type input "[PERSON_NAME]"
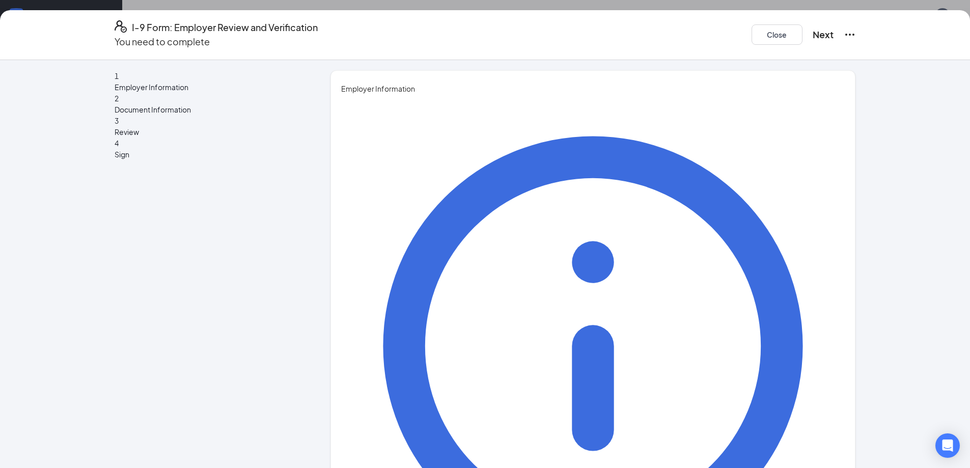
type input "[PERSON_NAME]"
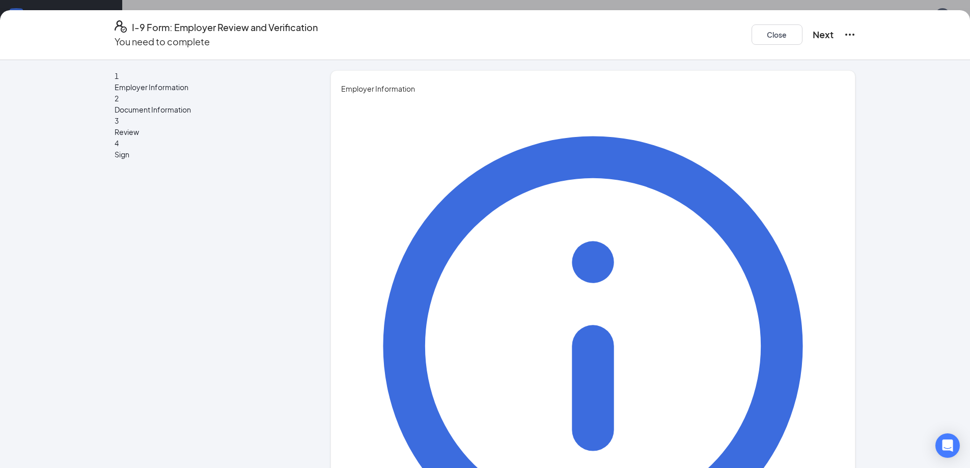
type input "Assistant General Manager"
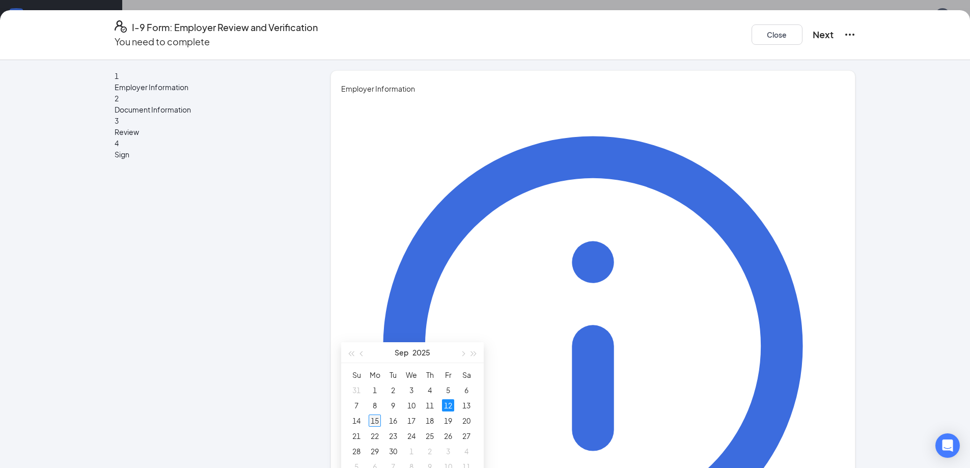
type input "[DATE]"
click at [374, 421] on div "15" at bounding box center [375, 421] width 12 height 12
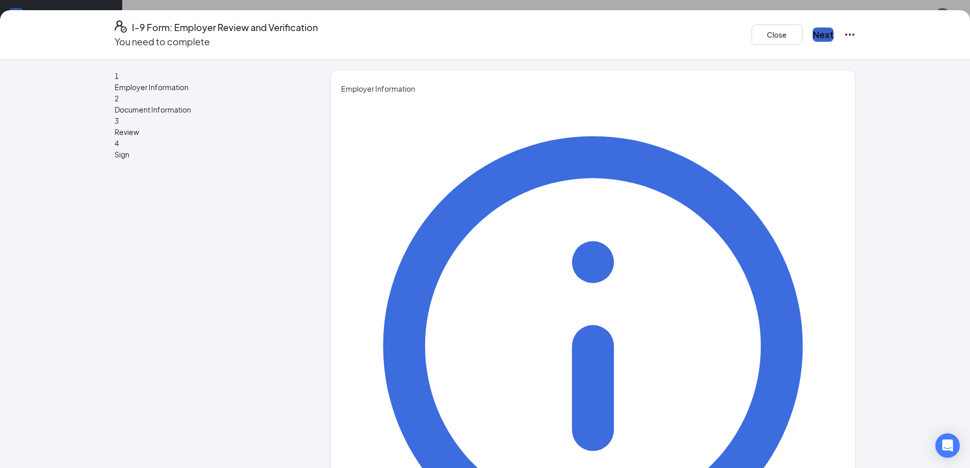
click at [826, 31] on button "Next" at bounding box center [823, 35] width 21 height 14
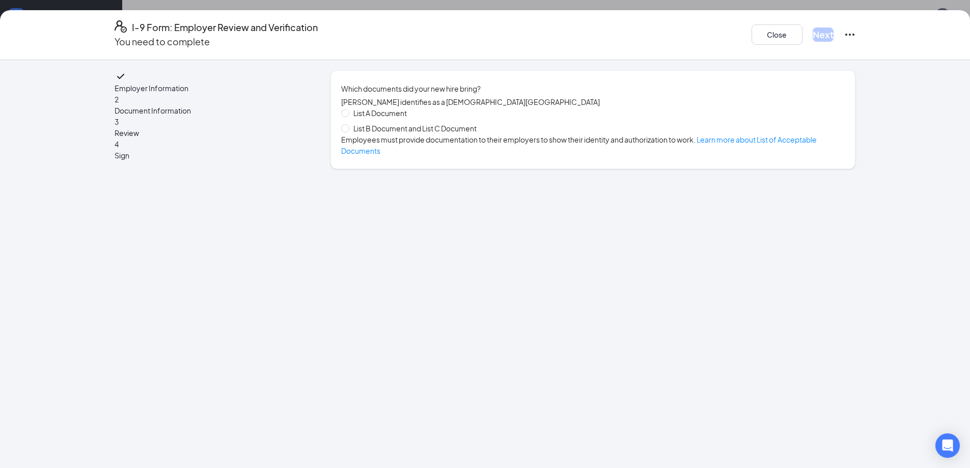
click at [353, 134] on span "List B Document and List C Document" at bounding box center [414, 128] width 131 height 11
click at [348, 131] on input "List B Document and List C Document" at bounding box center [344, 127] width 7 height 7
radio input "true"
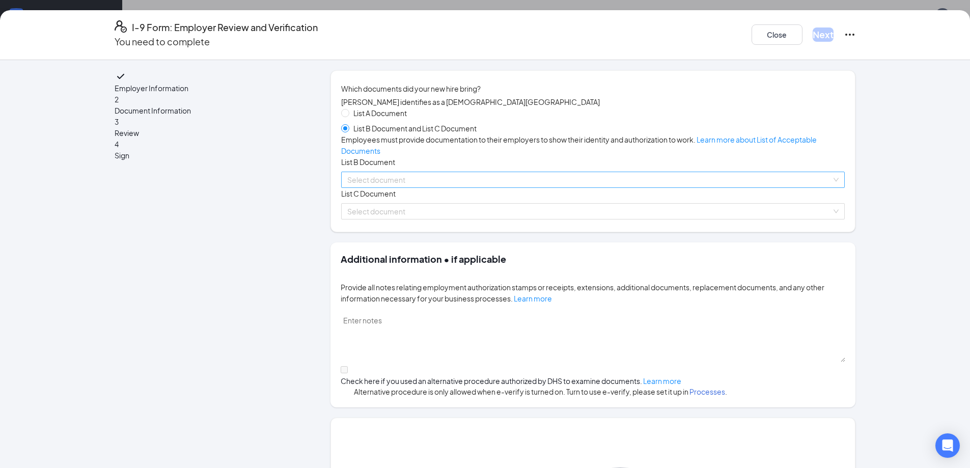
click at [362, 187] on input "search" at bounding box center [589, 179] width 484 height 15
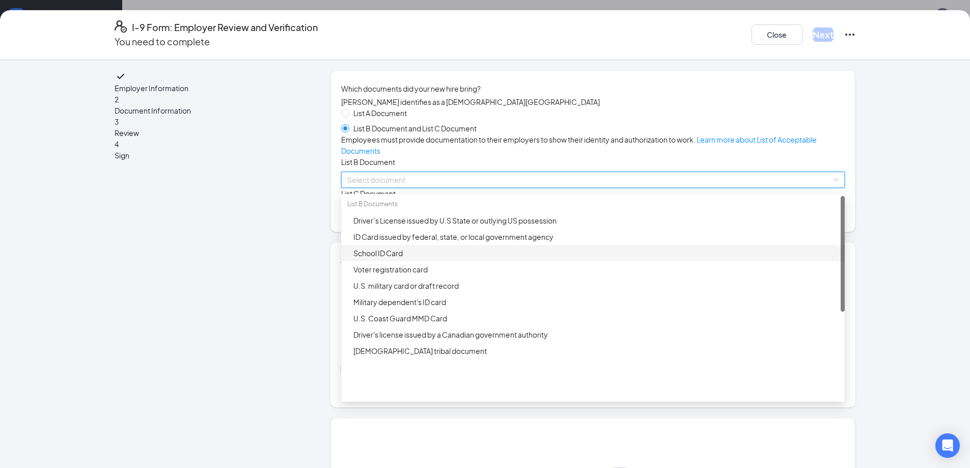
click at [400, 259] on div "School ID Card" at bounding box center [596, 253] width 485 height 11
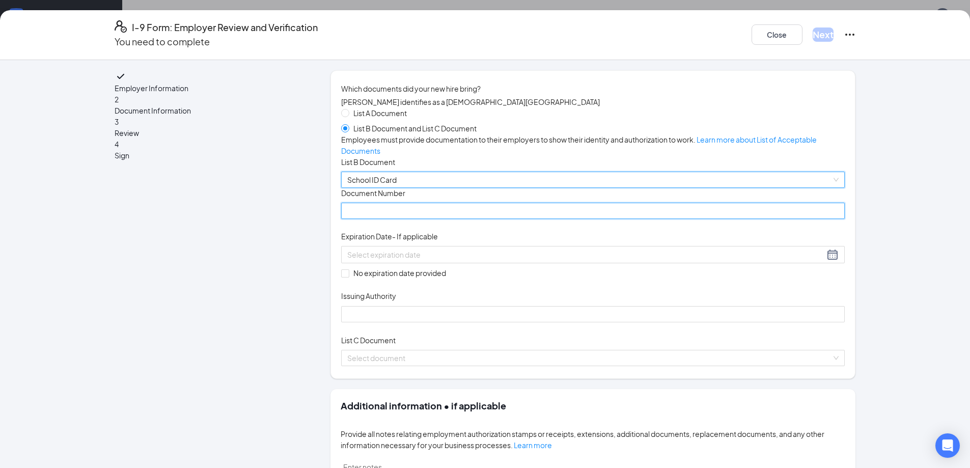
click at [407, 219] on input "Document Number" at bounding box center [593, 211] width 504 height 16
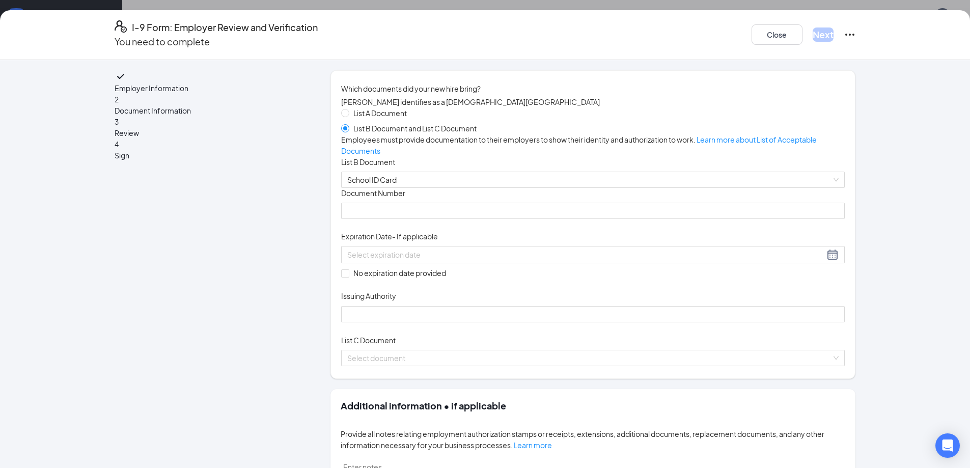
click at [578, 247] on div "Document Title School ID Card Document Number Expiration Date - If applicable N…" at bounding box center [593, 255] width 504 height 134
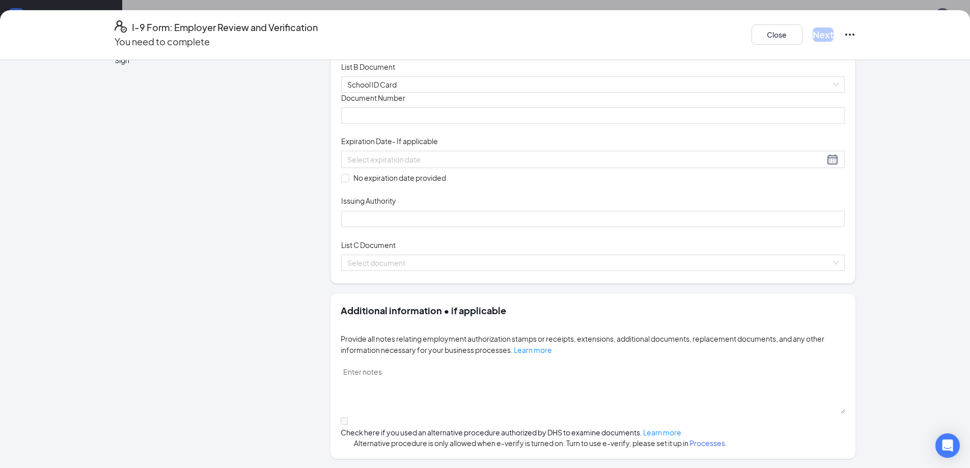
scroll to position [255, 0]
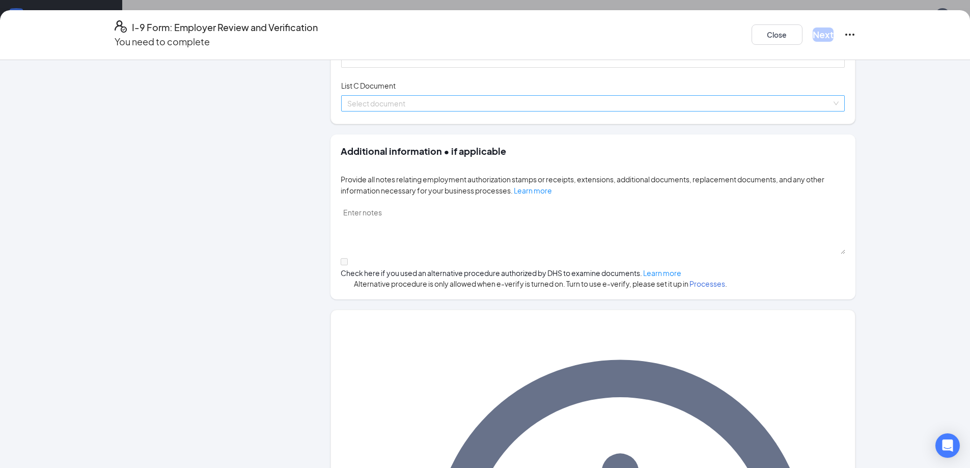
click at [417, 111] on input "search" at bounding box center [589, 103] width 484 height 15
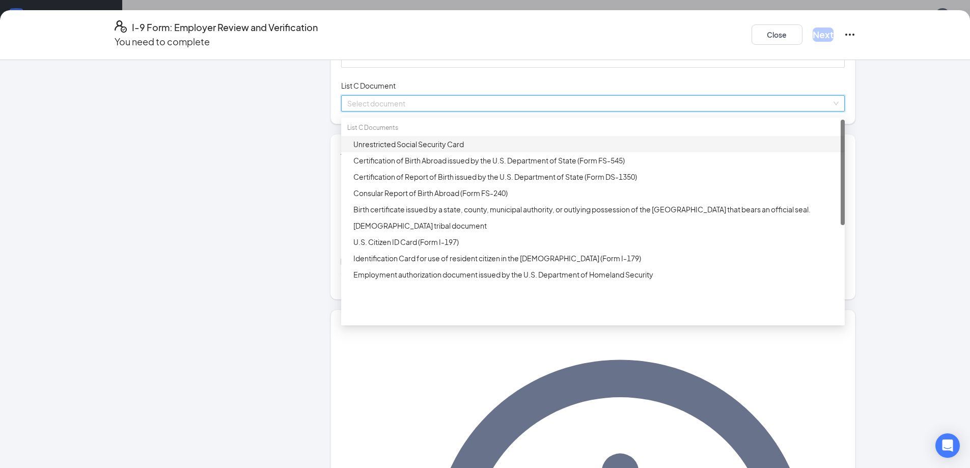
click at [413, 150] on div "Unrestricted Social Security Card" at bounding box center [596, 144] width 485 height 11
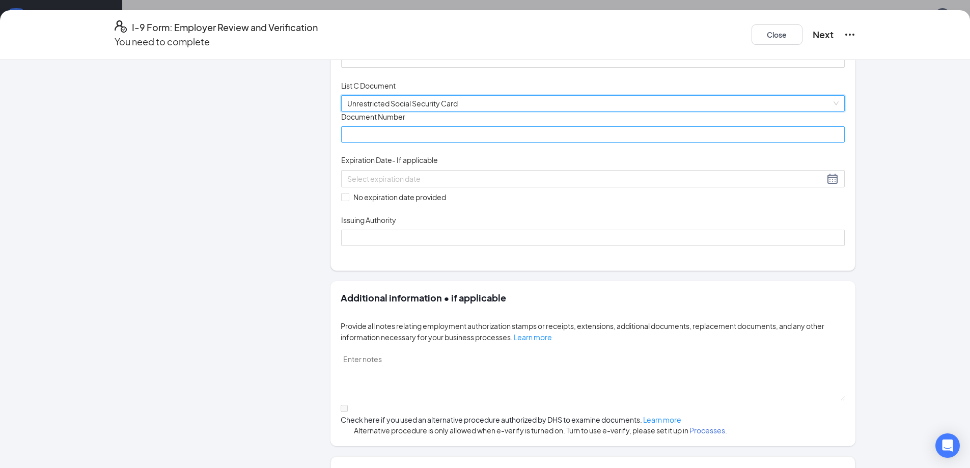
scroll to position [0, 0]
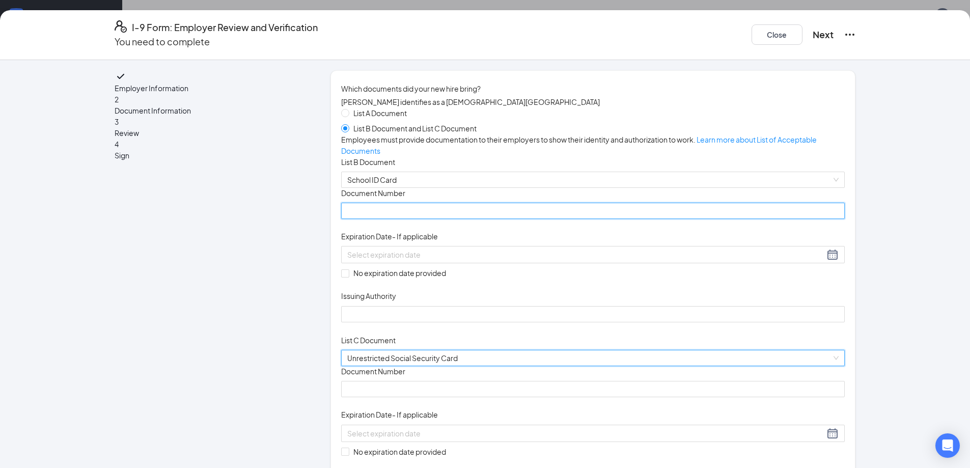
click at [397, 219] on input "Document Number" at bounding box center [593, 211] width 504 height 16
click at [415, 219] on input "Document Number" at bounding box center [593, 211] width 504 height 16
click at [386, 219] on input "Document Number" at bounding box center [593, 211] width 504 height 16
click at [453, 219] on input "Document Number" at bounding box center [593, 211] width 504 height 16
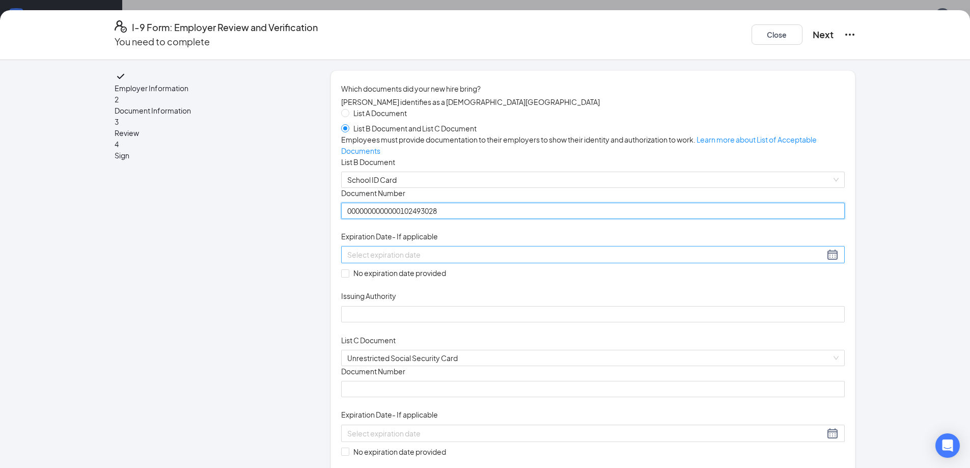
type input "0000000000000102493028"
click at [508, 261] on div at bounding box center [593, 255] width 492 height 12
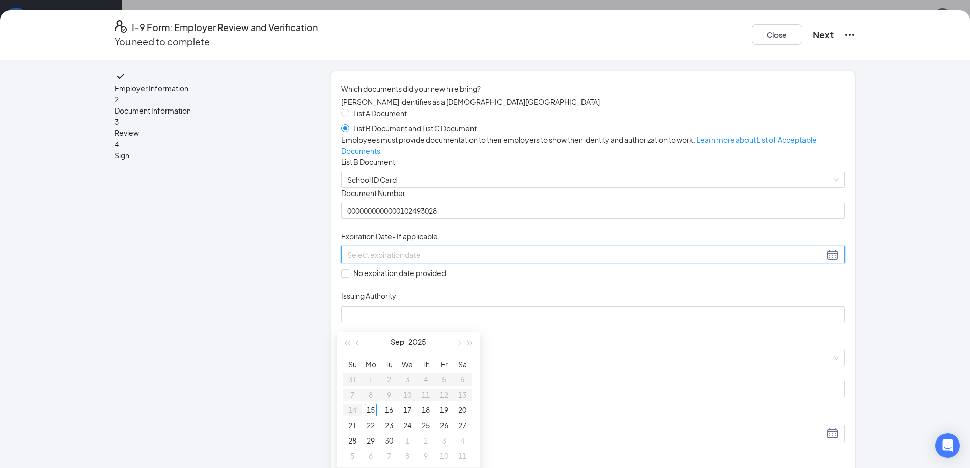
click at [412, 261] on div at bounding box center [593, 255] width 492 height 12
click at [443, 437] on div "31" at bounding box center [444, 441] width 12 height 12
click at [443, 437] on body "Home Messages Scheduling Reporting Hiring Applicants Sourcing Tools Job Posting…" at bounding box center [485, 234] width 970 height 468
type input "12/31/9999"
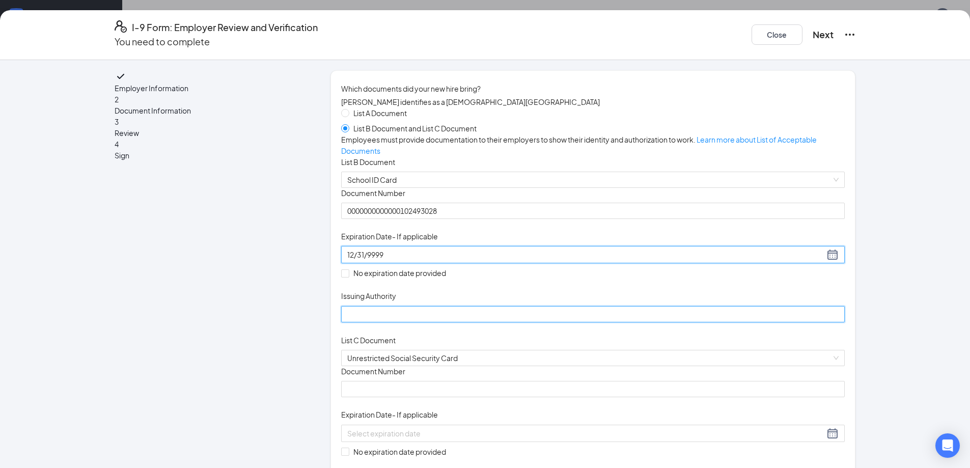
click at [364, 322] on input "Issuing Authority" at bounding box center [593, 314] width 504 height 16
click at [397, 322] on input "Issuing Authority" at bounding box center [593, 314] width 504 height 16
type input "[US_STATE][GEOGRAPHIC_DATA]"
click at [604, 311] on div "Document Title School ID Card Document Number 0000000000000102493028 Expiration…" at bounding box center [593, 255] width 504 height 134
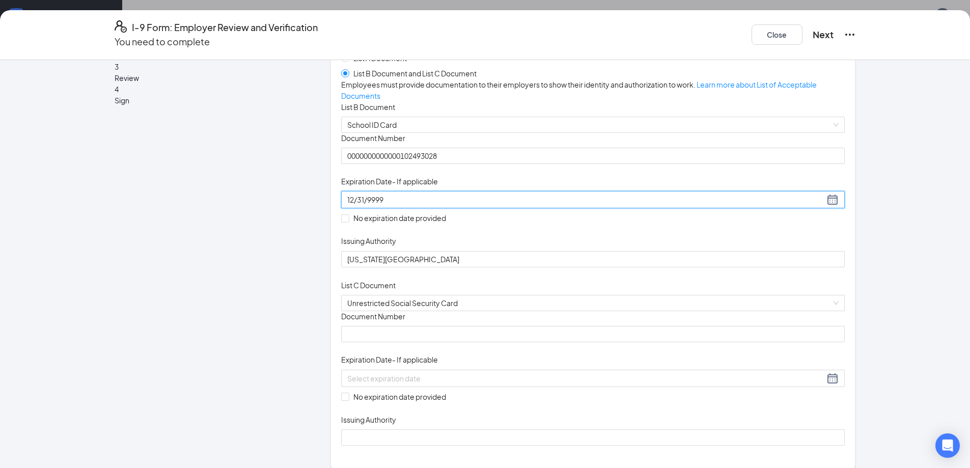
scroll to position [153, 0]
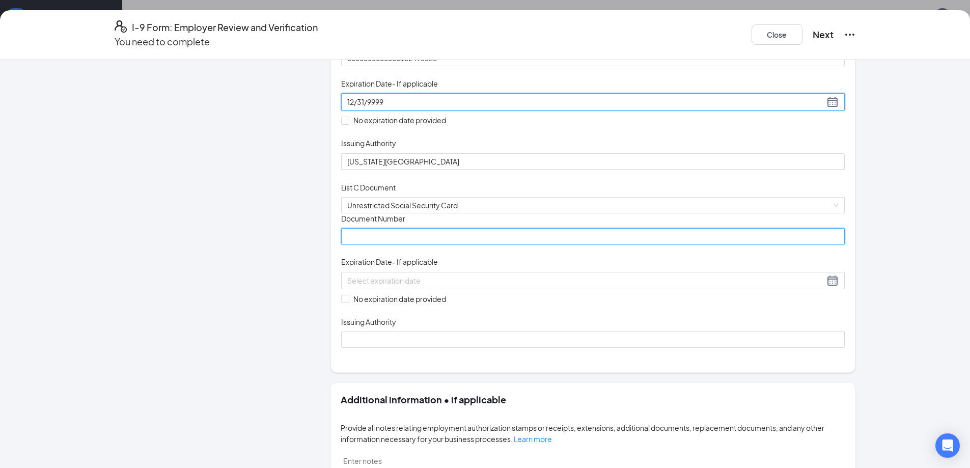
click at [378, 245] on input "Document Number" at bounding box center [593, 236] width 504 height 16
type input "651325777"
click at [341, 302] on input "No expiration date provided" at bounding box center [344, 298] width 7 height 7
checkbox input "true"
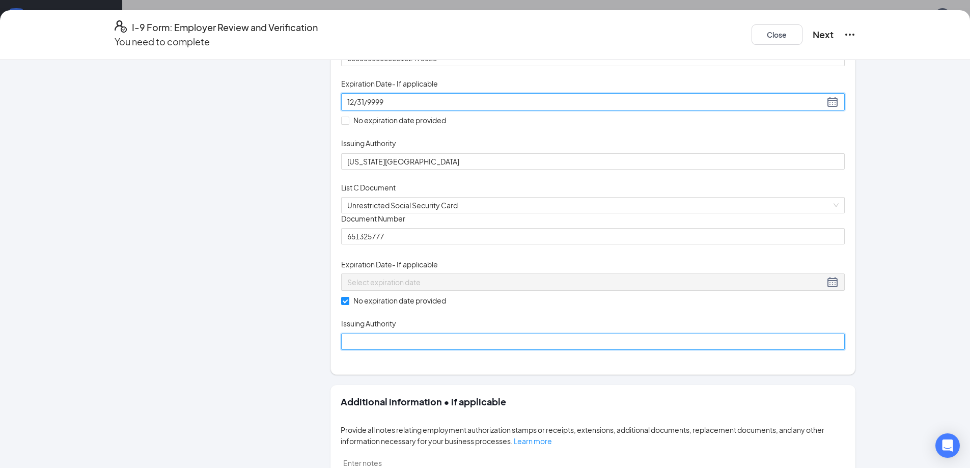
click at [376, 350] on input "Issuing Authority" at bounding box center [593, 342] width 504 height 16
type input "Social Security Administration"
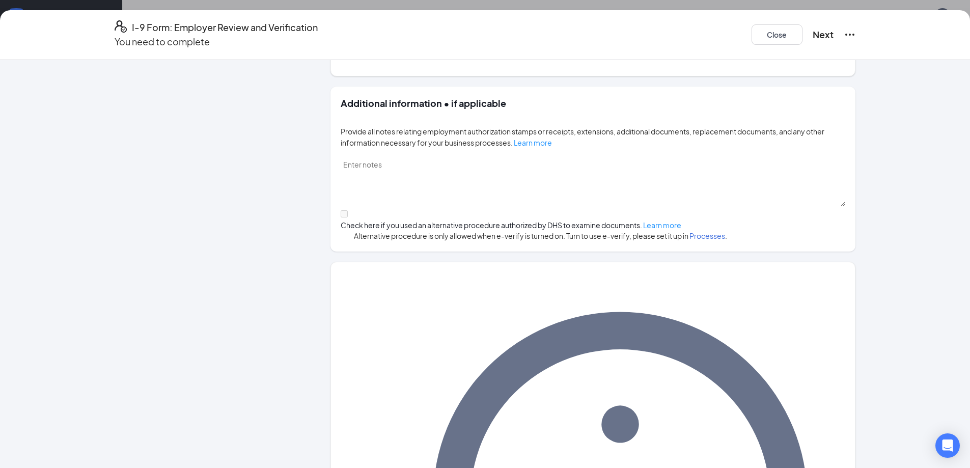
scroll to position [72, 0]
click at [813, 28] on button "Next" at bounding box center [823, 35] width 21 height 14
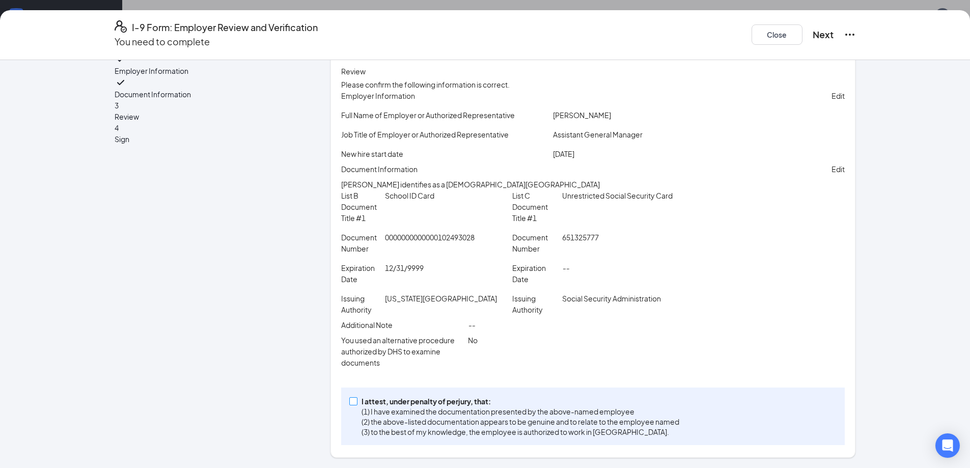
click at [353, 404] on span at bounding box center [353, 401] width 8 height 8
click at [353, 404] on input "I attest, under penalty of [PERSON_NAME], that: (1) I have examined the documen…" at bounding box center [352, 400] width 7 height 7
checkbox input "true"
click at [813, 30] on button "Next" at bounding box center [823, 35] width 21 height 14
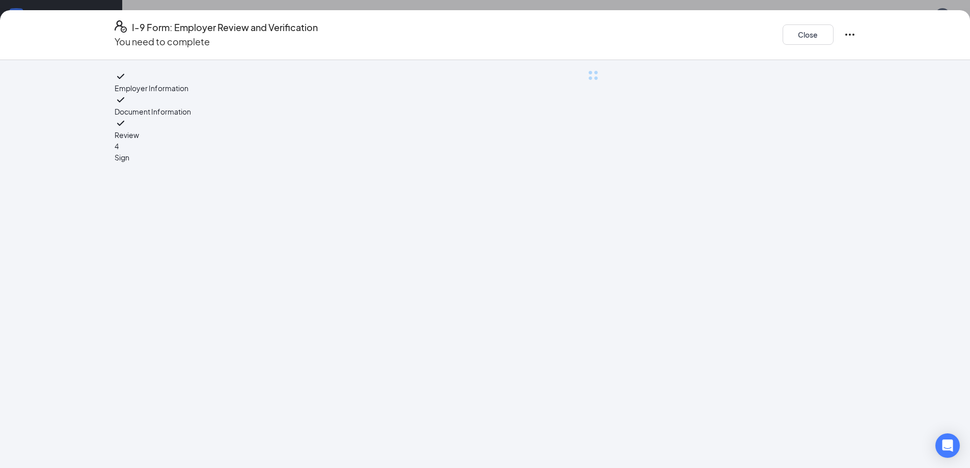
scroll to position [0, 0]
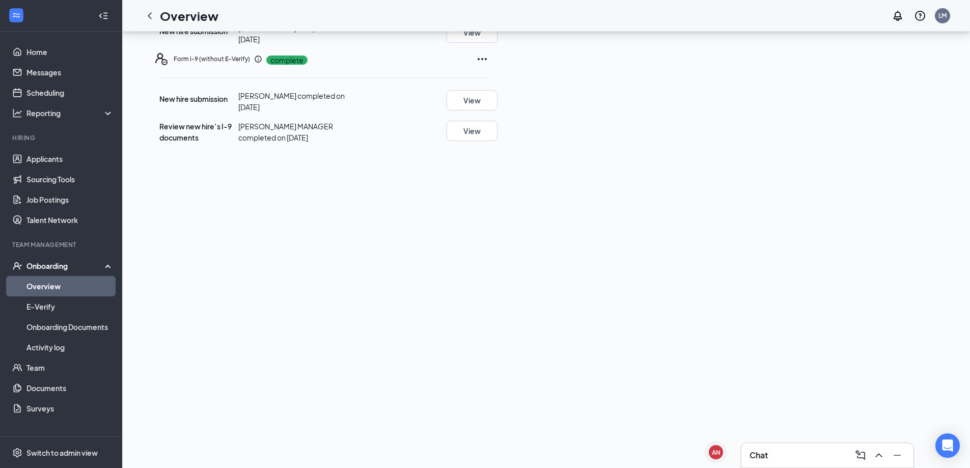
click at [775, 462] on div "Chat" at bounding box center [828, 455] width 156 height 16
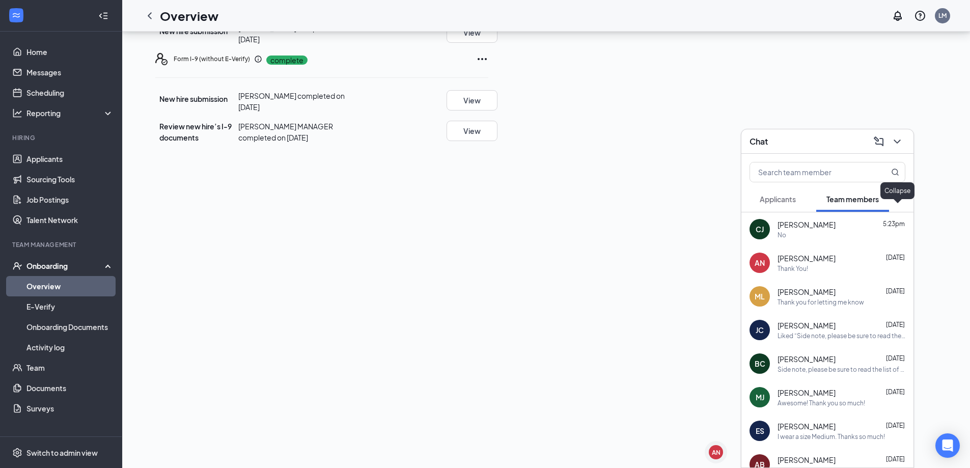
click at [900, 144] on icon "ChevronDown" at bounding box center [897, 141] width 12 height 12
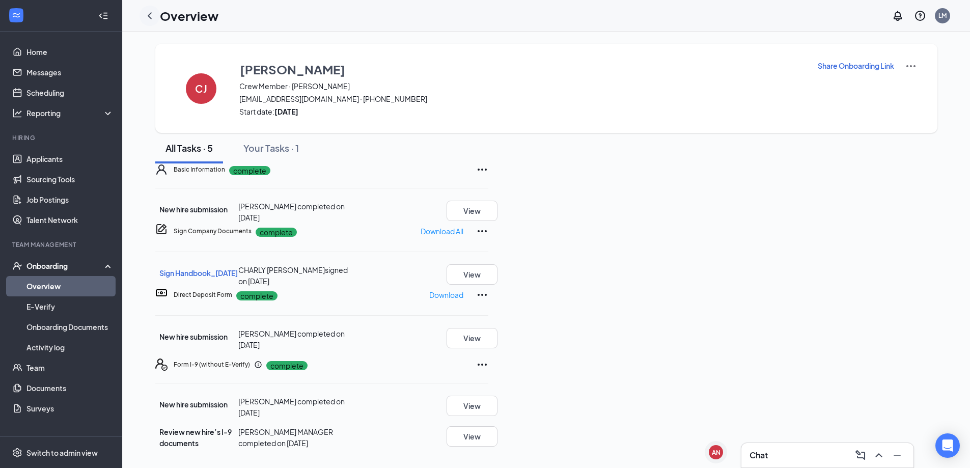
click at [149, 15] on icon "ChevronLeft" at bounding box center [150, 15] width 4 height 7
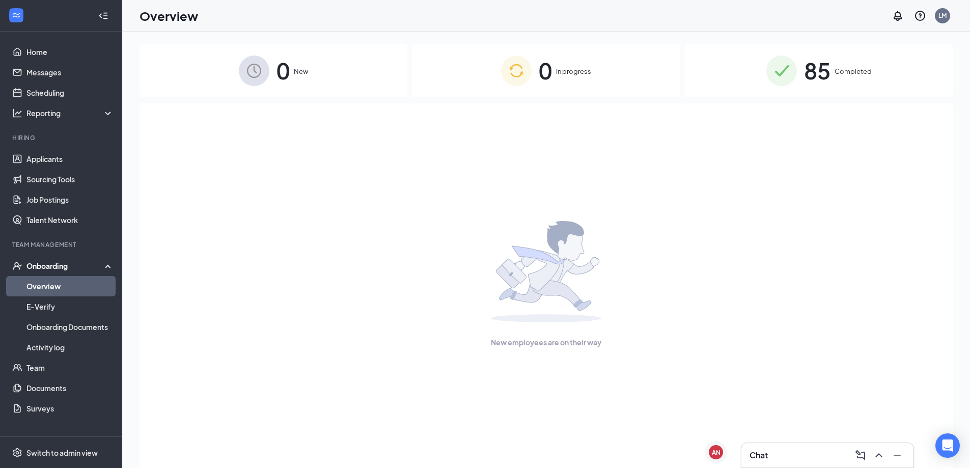
click at [849, 69] on span "Completed" at bounding box center [853, 71] width 37 height 10
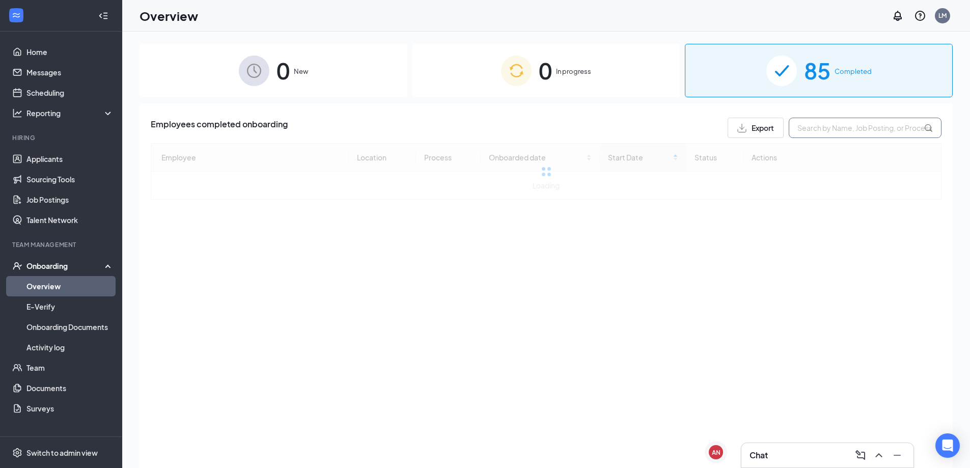
click at [848, 127] on input "text" at bounding box center [865, 128] width 153 height 20
type input "[PERSON_NAME]"
